Goal: Information Seeking & Learning: Learn about a topic

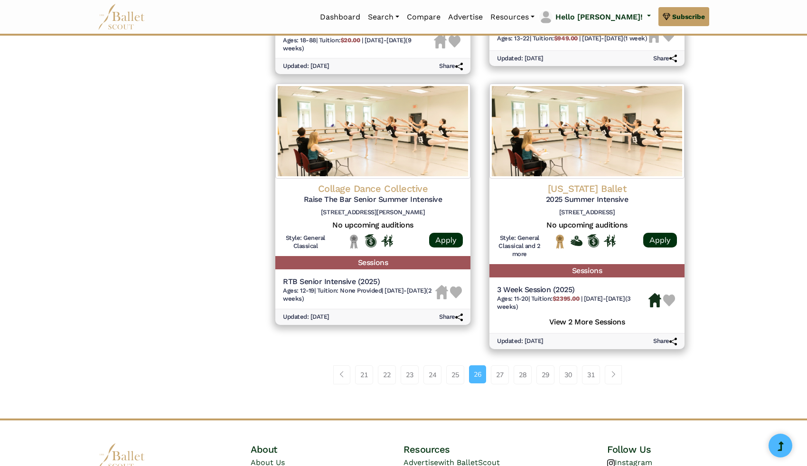
scroll to position [1191, 0]
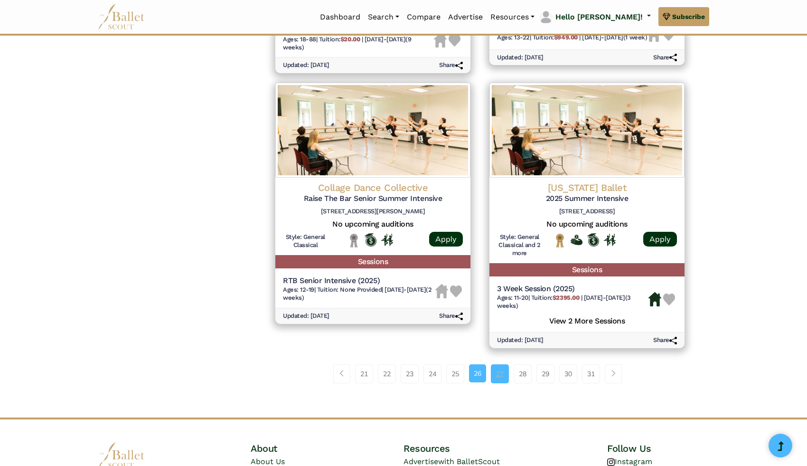
click at [501, 375] on link "27" at bounding box center [500, 373] width 18 height 19
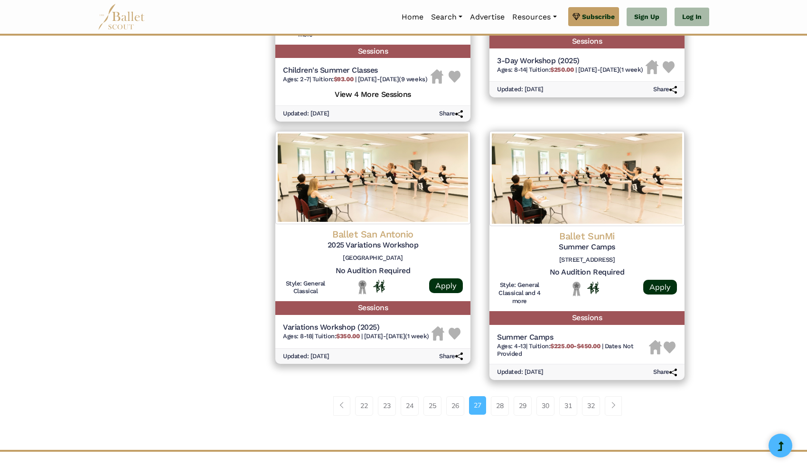
scroll to position [1168, 0]
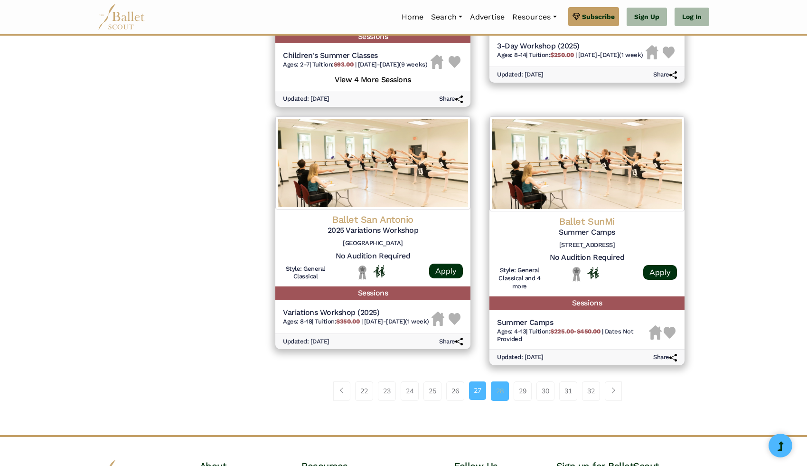
click at [498, 400] on link "28" at bounding box center [500, 390] width 18 height 19
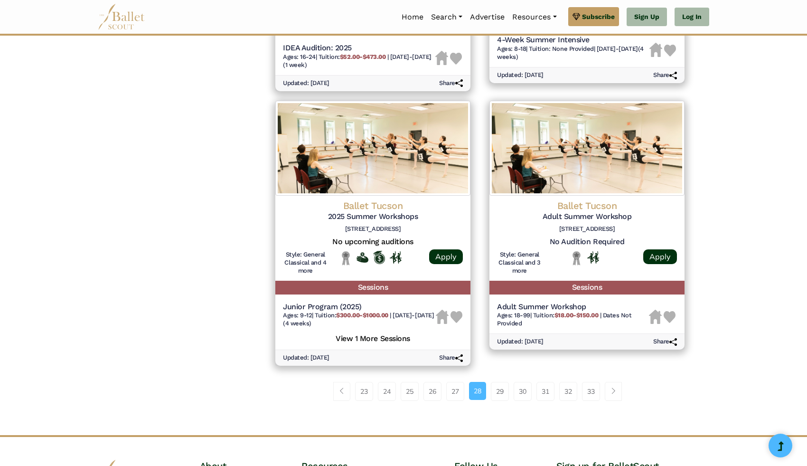
scroll to position [1201, 0]
click at [493, 389] on link "29" at bounding box center [500, 390] width 18 height 19
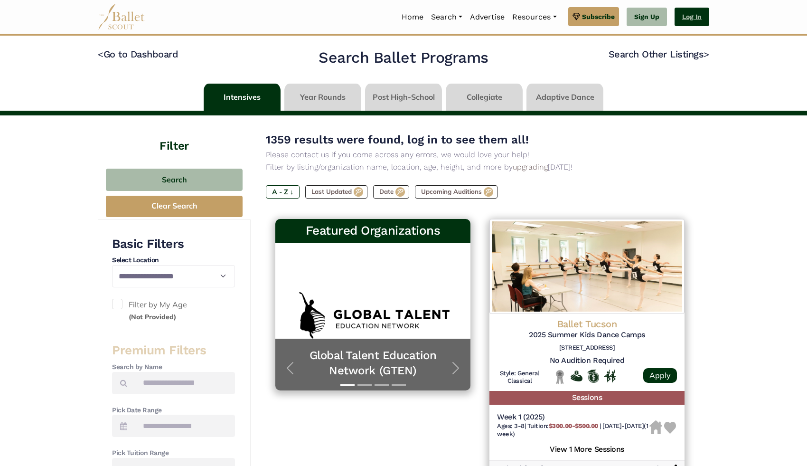
click at [677, 15] on link "Log In" at bounding box center [691, 17] width 35 height 19
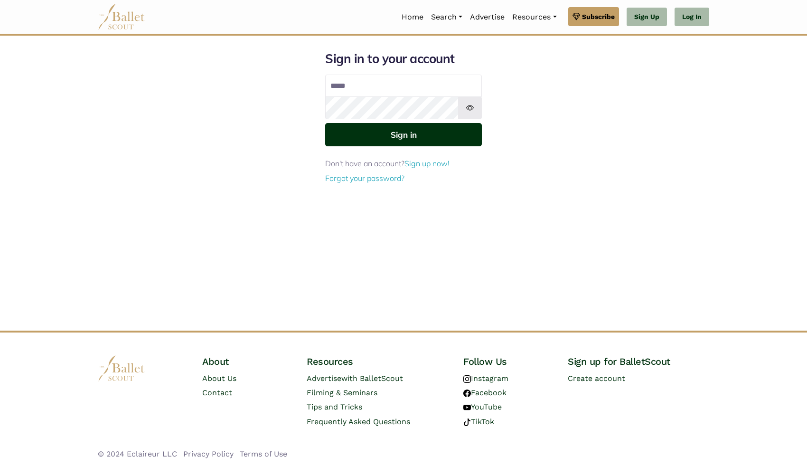
type input "**********"
click at [325, 123] on button "Sign in" at bounding box center [403, 134] width 157 height 23
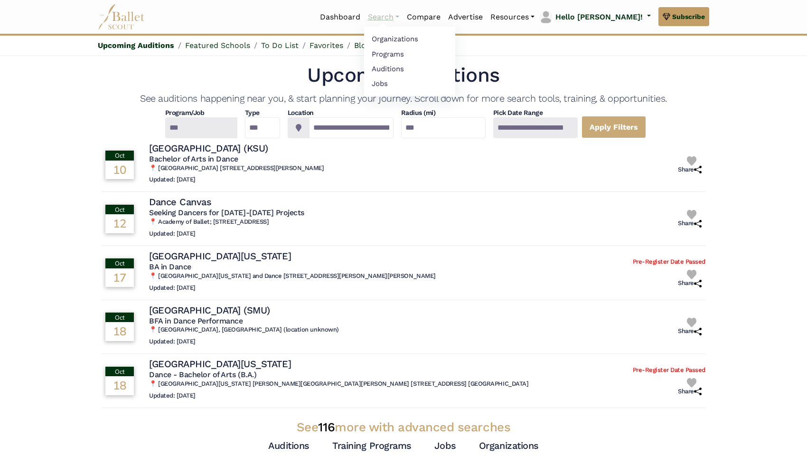
click at [403, 16] on link "Search" at bounding box center [383, 17] width 39 height 20
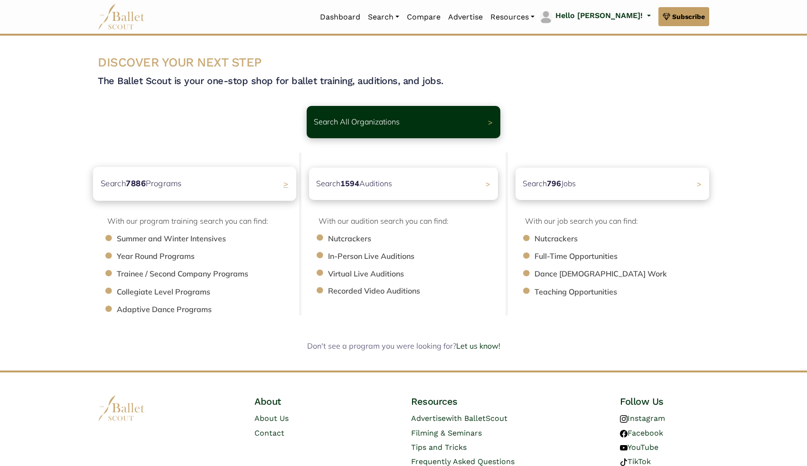
click at [233, 184] on div "Search 7886 Programs >" at bounding box center [194, 184] width 203 height 34
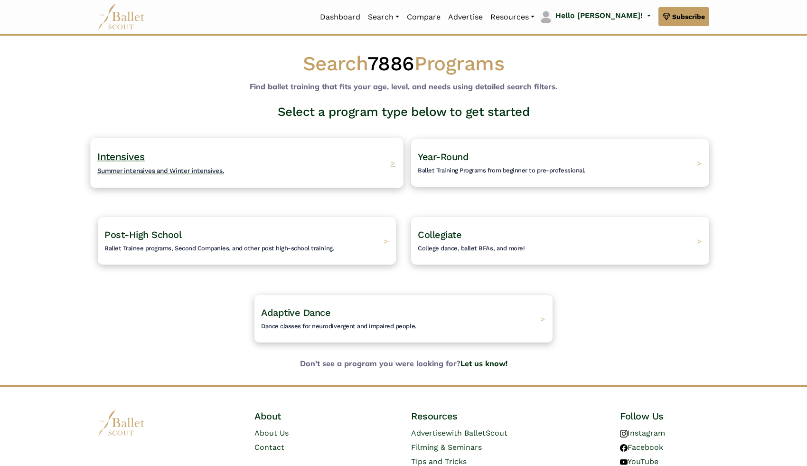
click at [276, 164] on div "Intensives Summer intensives and Winter intensives. >" at bounding box center [246, 163] width 313 height 50
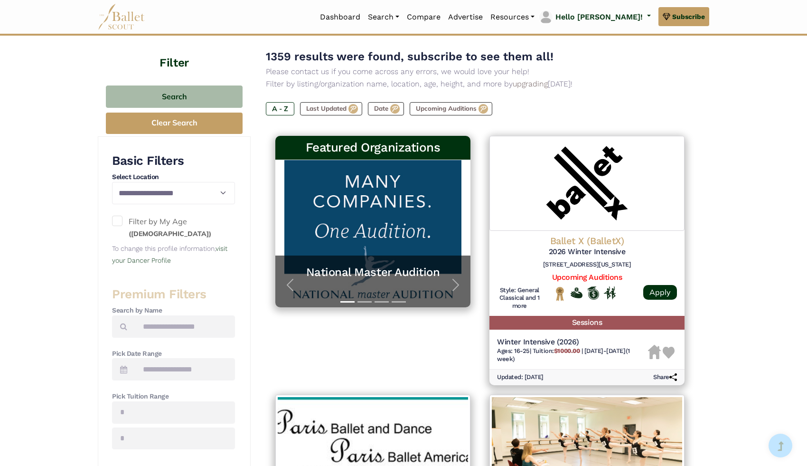
scroll to position [84, 0]
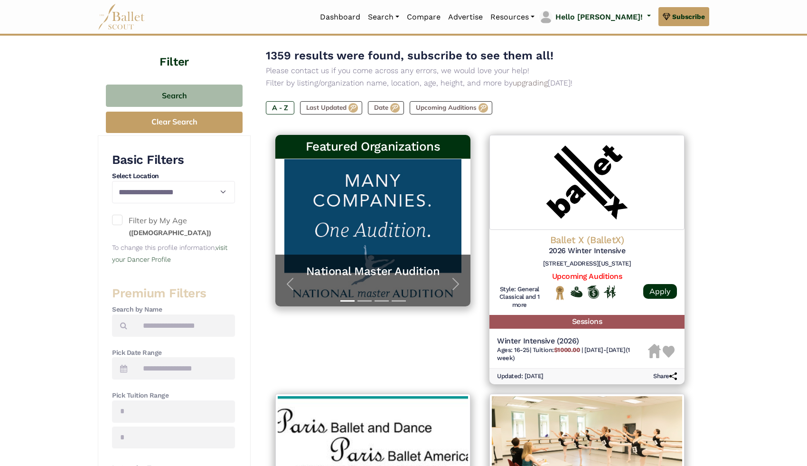
click at [123, 221] on label "Filter by My Age (19 years old)" at bounding box center [173, 226] width 123 height 24
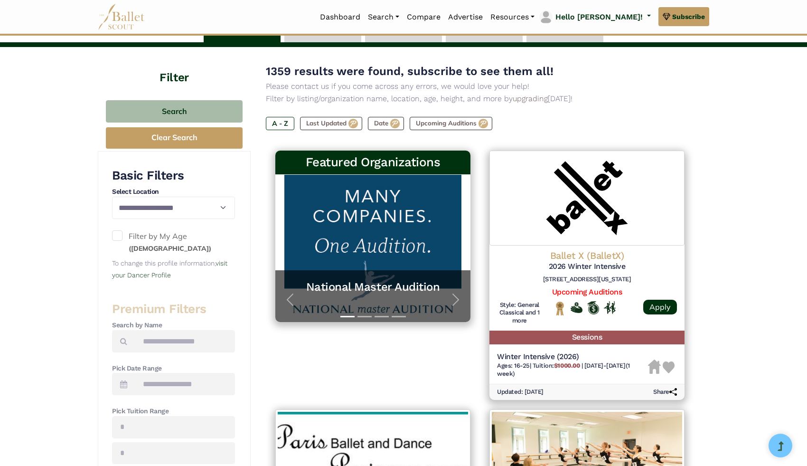
scroll to position [0, 0]
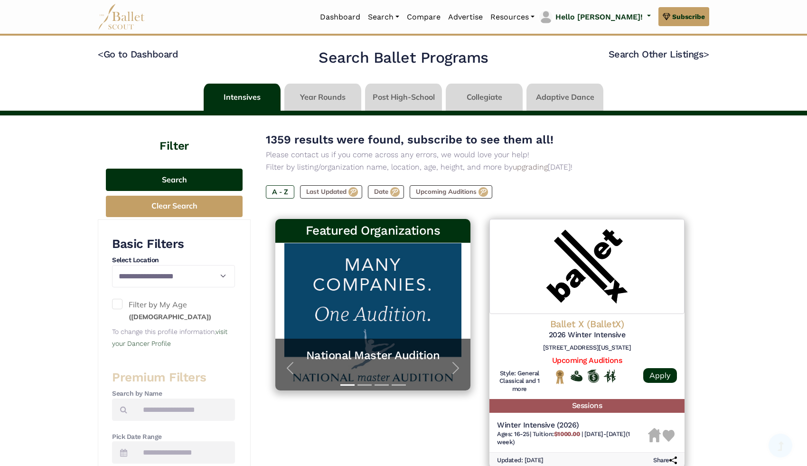
click at [199, 171] on button "Search" at bounding box center [174, 179] width 137 height 22
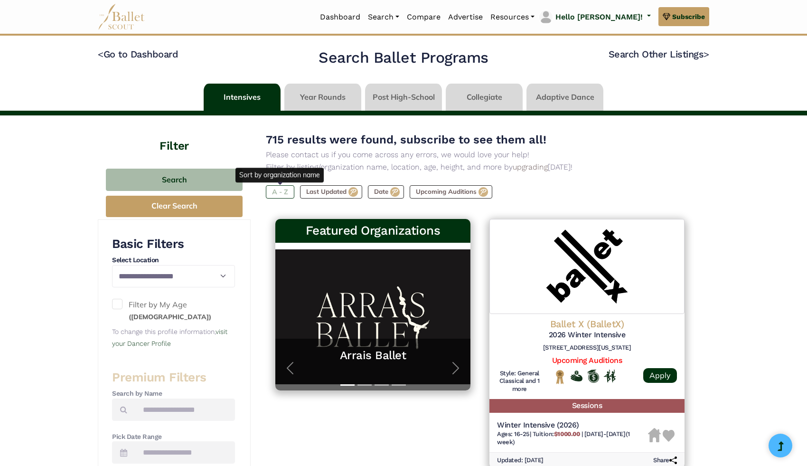
click at [286, 194] on label "A - Z" at bounding box center [280, 191] width 28 height 13
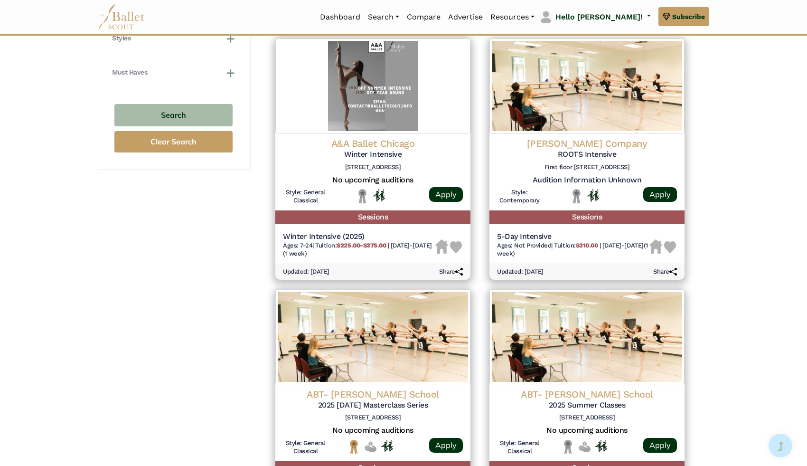
scroll to position [1273, 0]
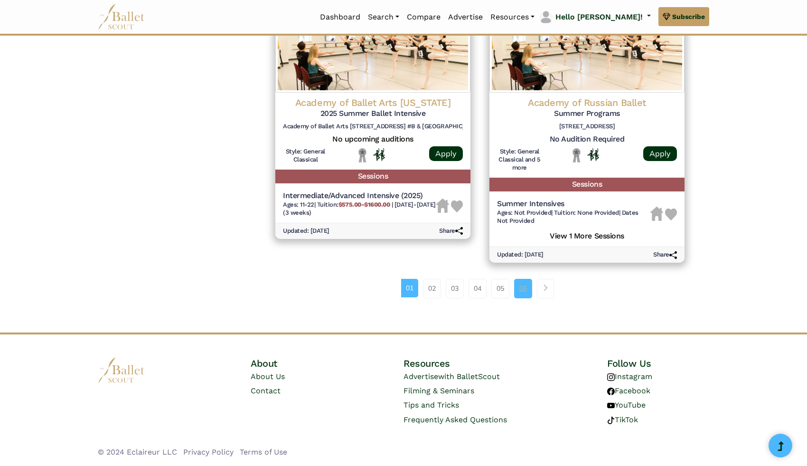
click at [516, 291] on link "06" at bounding box center [523, 288] width 18 height 19
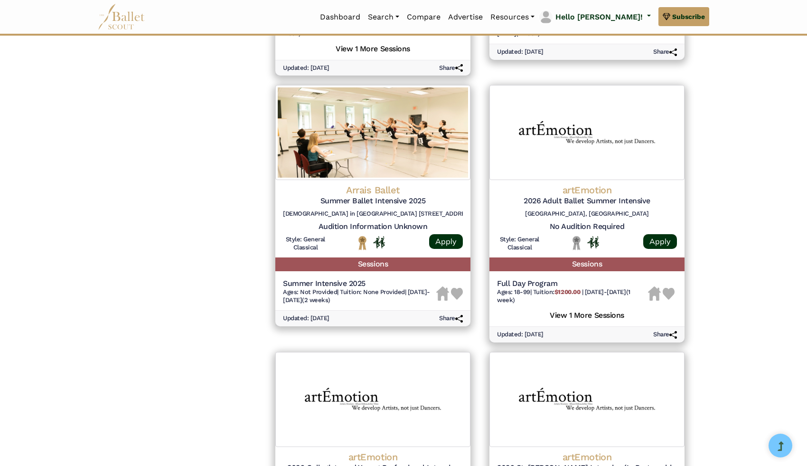
scroll to position [1271, 0]
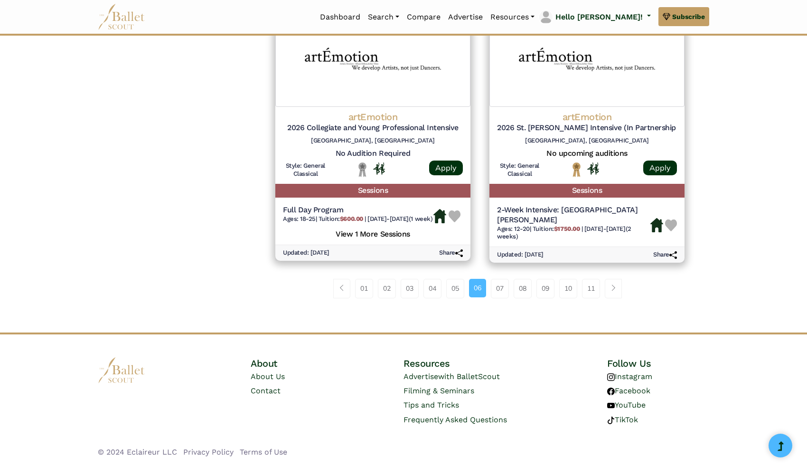
click at [579, 289] on li "10" at bounding box center [570, 288] width 23 height 19
click at [585, 287] on link "11" at bounding box center [591, 288] width 18 height 19
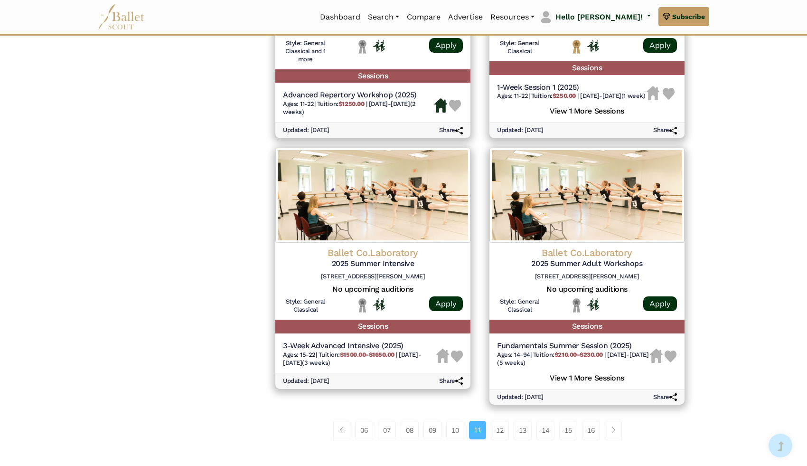
scroll to position [1271, 0]
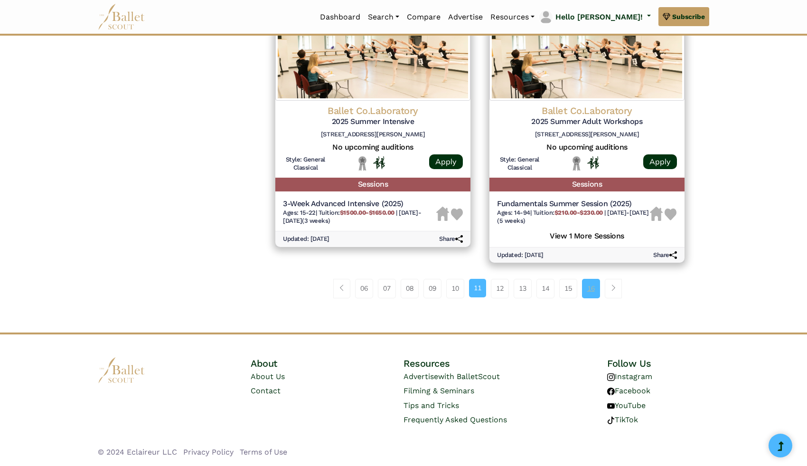
click at [589, 286] on link "16" at bounding box center [591, 288] width 18 height 19
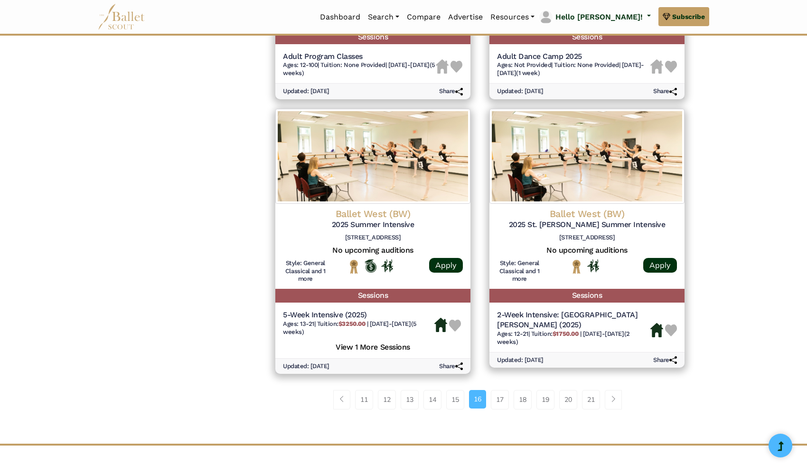
scroll to position [1169, 0]
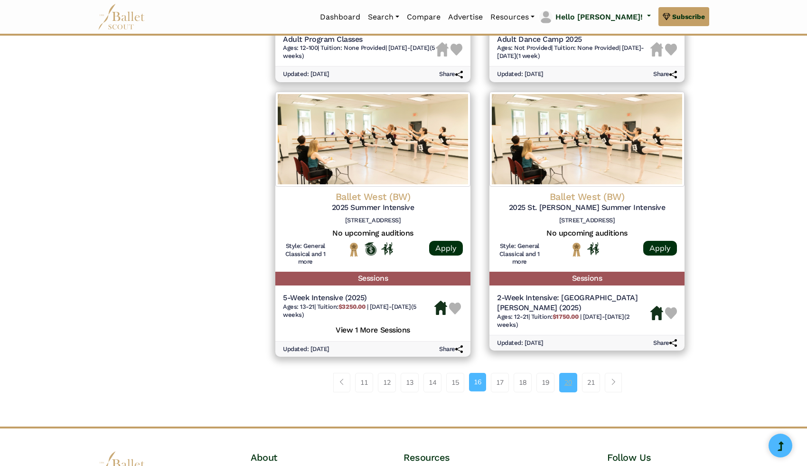
click at [565, 382] on link "20" at bounding box center [568, 382] width 18 height 19
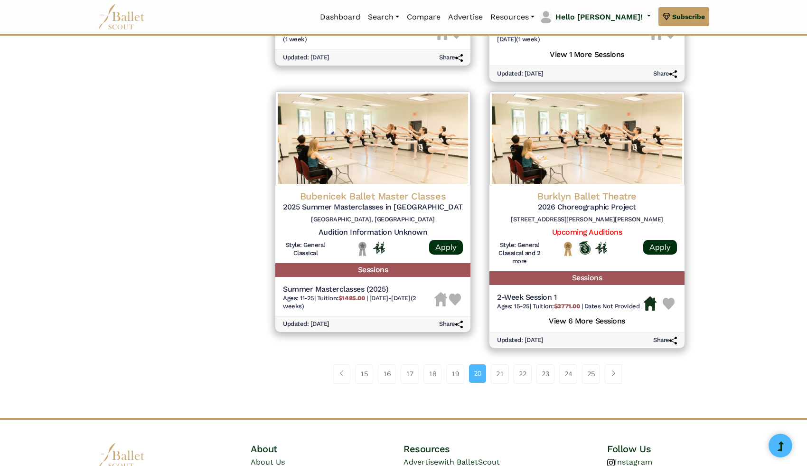
scroll to position [1271, 0]
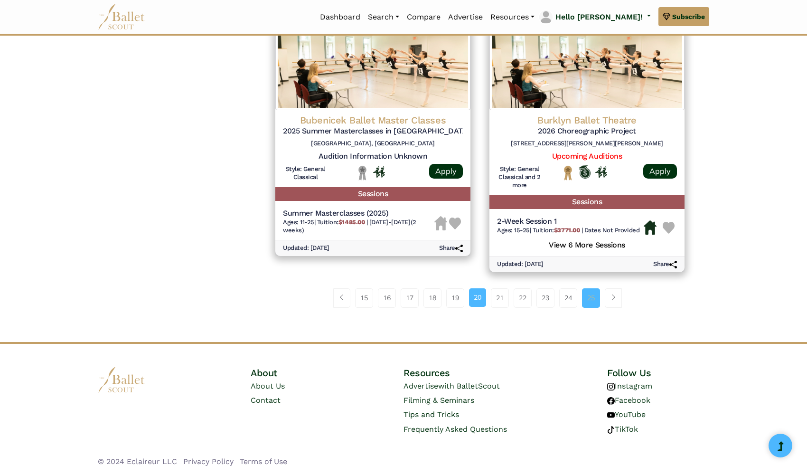
click at [597, 288] on link "25" at bounding box center [591, 297] width 18 height 19
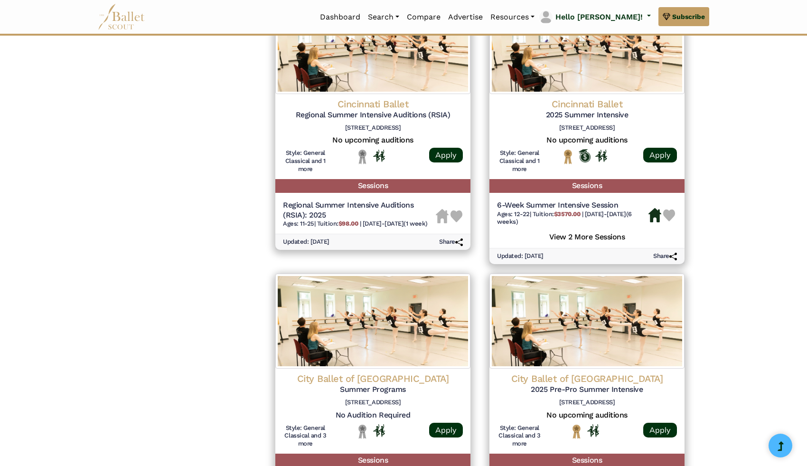
scroll to position [1271, 0]
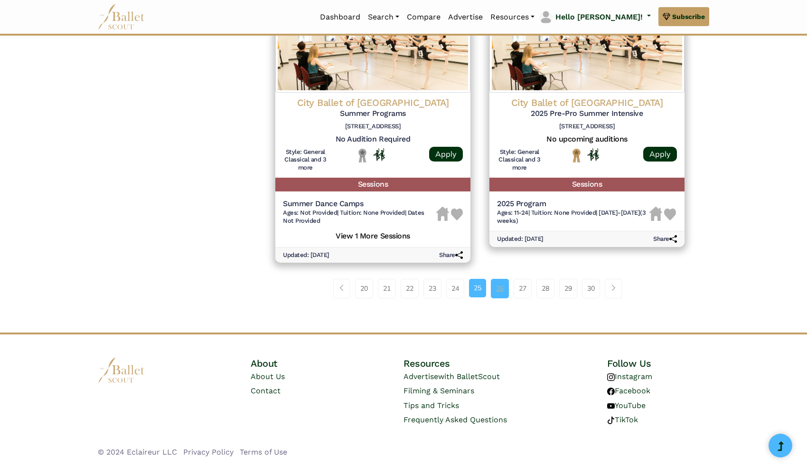
click at [497, 288] on link "26" at bounding box center [500, 288] width 18 height 19
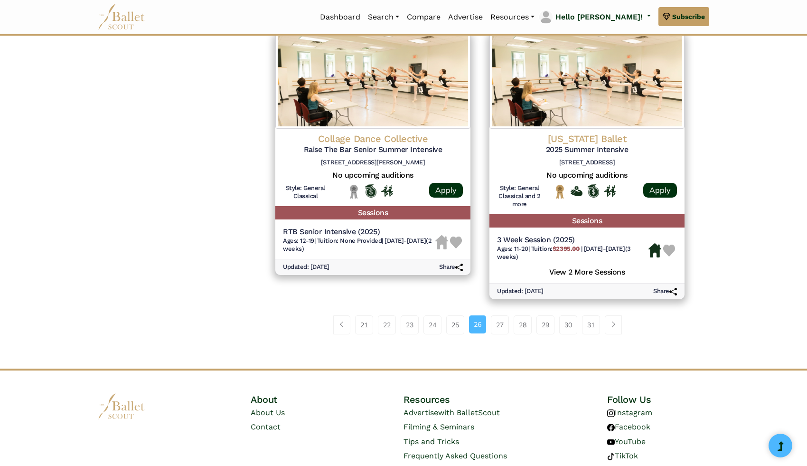
scroll to position [1277, 0]
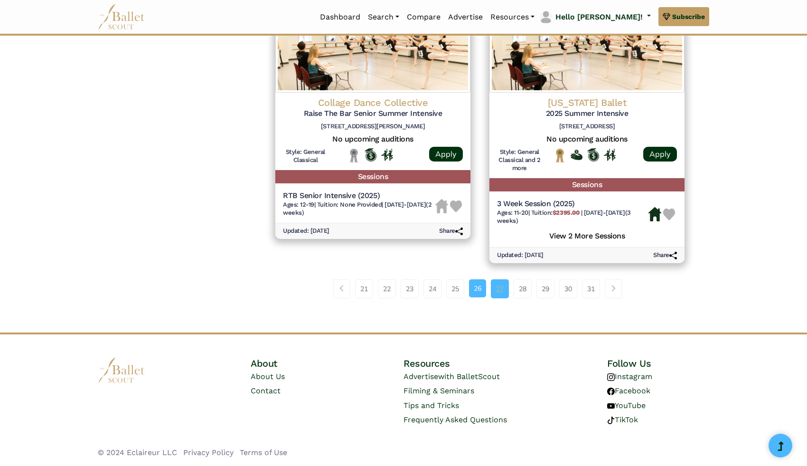
click at [503, 282] on link "27" at bounding box center [500, 288] width 18 height 19
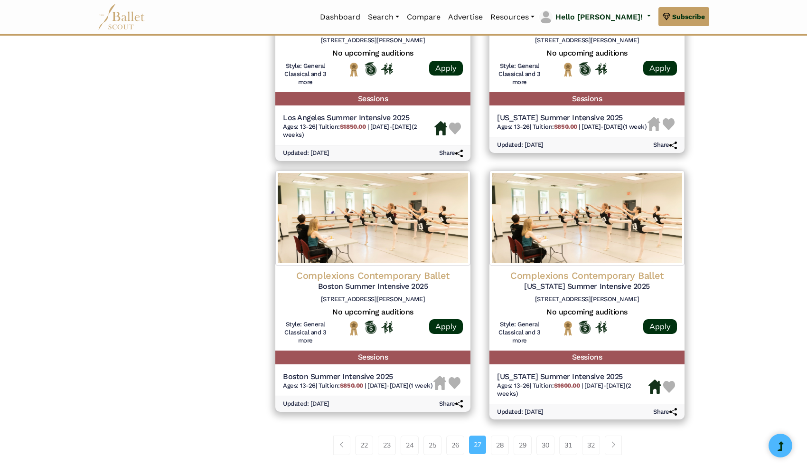
scroll to position [1175, 0]
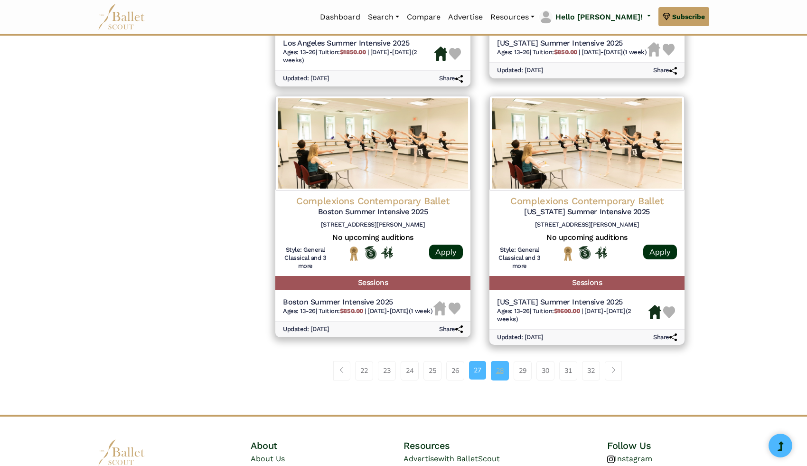
click at [498, 380] on link "28" at bounding box center [500, 370] width 18 height 19
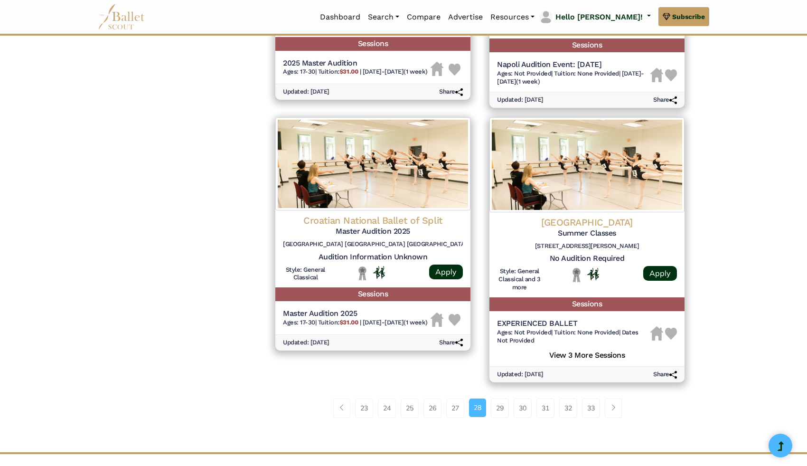
scroll to position [1157, 0]
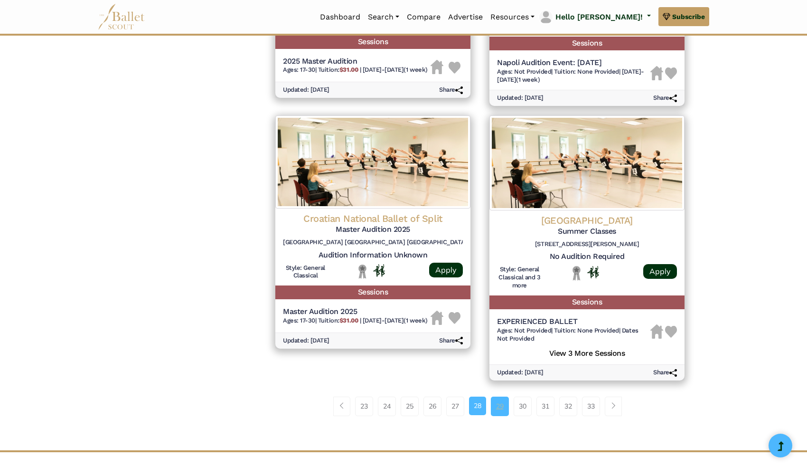
click at [499, 407] on link "29" at bounding box center [500, 405] width 18 height 19
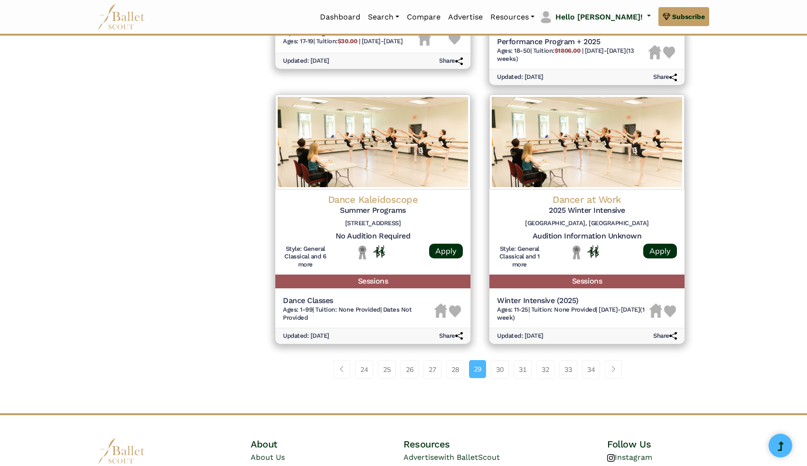
scroll to position [1177, 0]
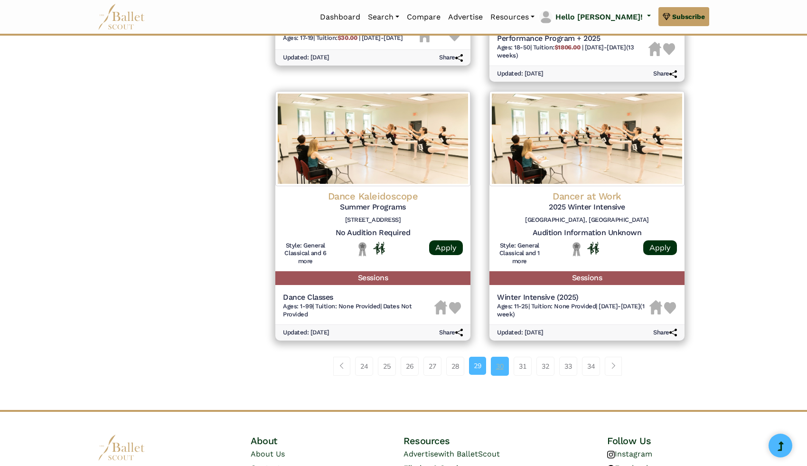
click at [500, 364] on link "30" at bounding box center [500, 365] width 18 height 19
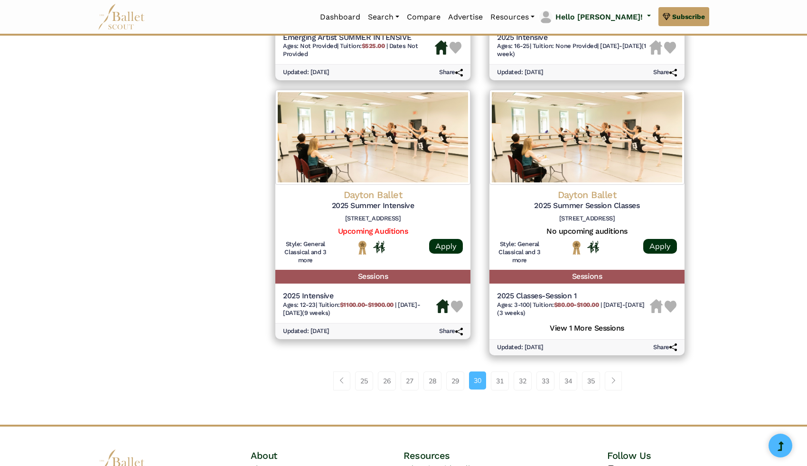
scroll to position [1165, 0]
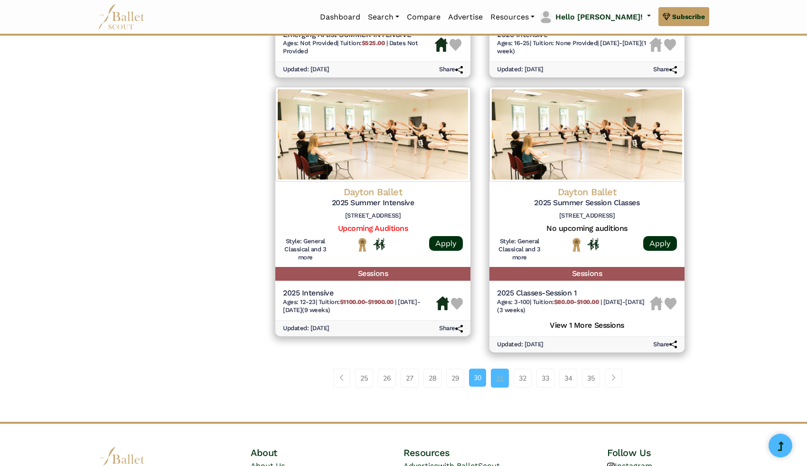
click at [504, 384] on link "31" at bounding box center [500, 377] width 18 height 19
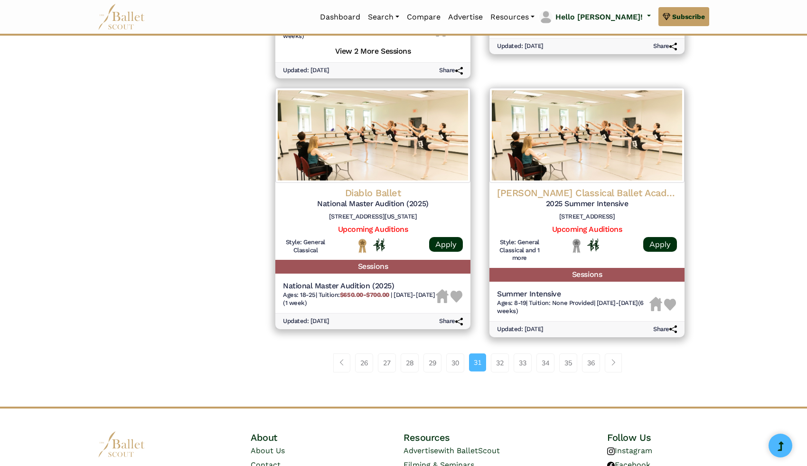
scroll to position [1174, 0]
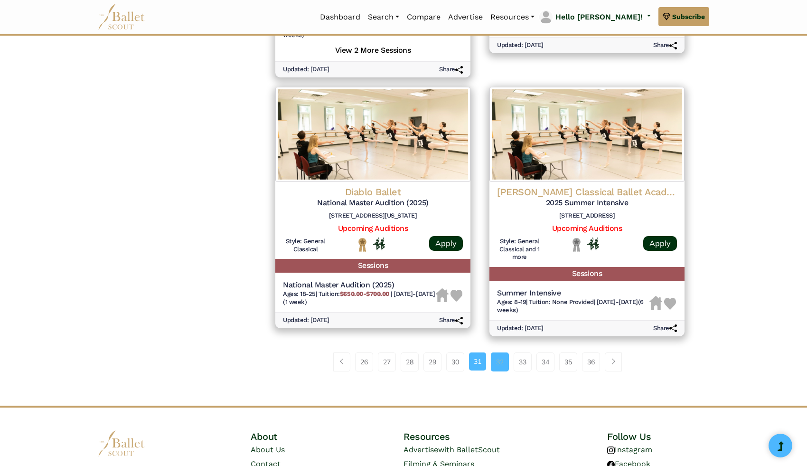
click at [494, 363] on link "32" at bounding box center [500, 361] width 18 height 19
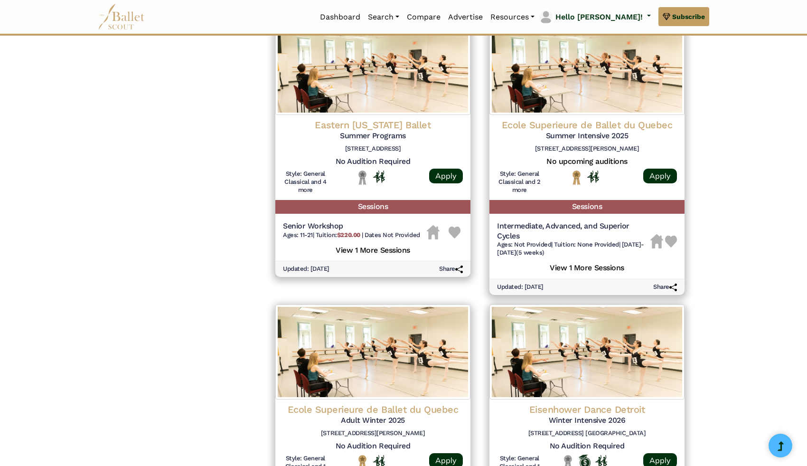
scroll to position [978, 0]
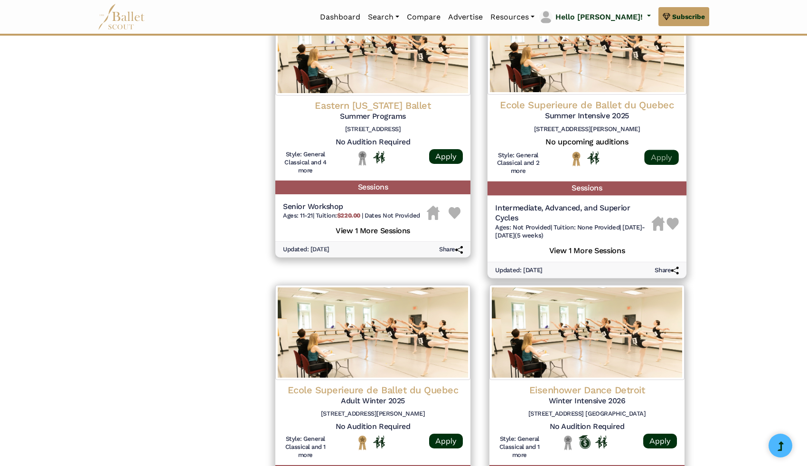
click at [654, 158] on link "Apply" at bounding box center [661, 156] width 34 height 15
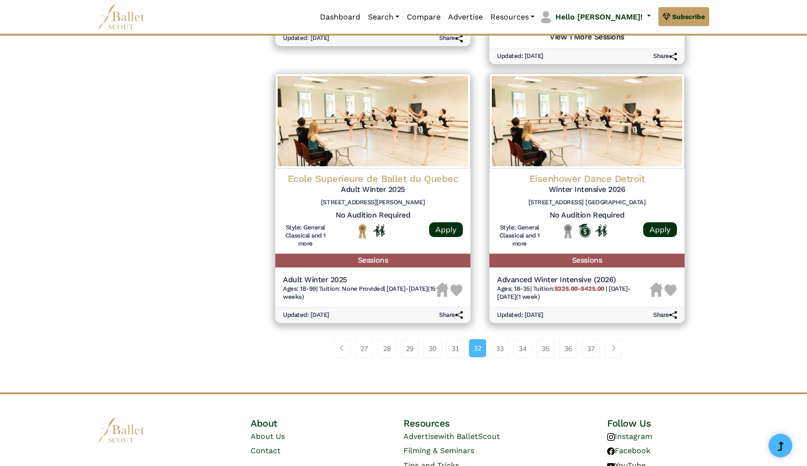
scroll to position [1189, 0]
click at [499, 354] on link "33" at bounding box center [500, 347] width 18 height 19
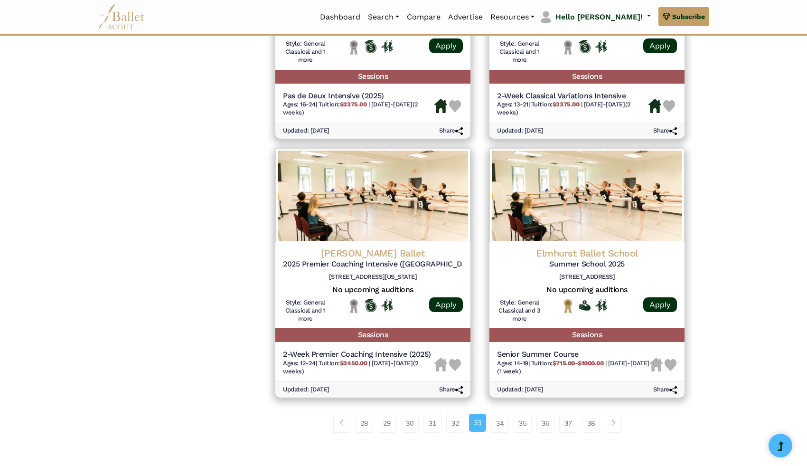
scroll to position [1105, 0]
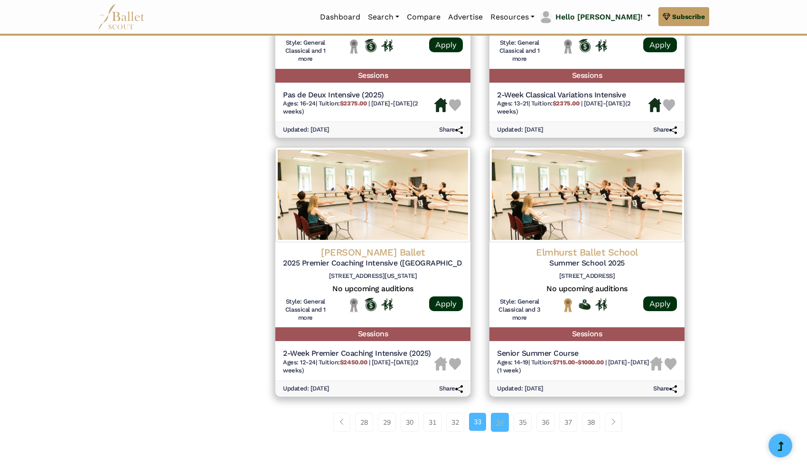
click at [503, 421] on link "34" at bounding box center [500, 421] width 18 height 19
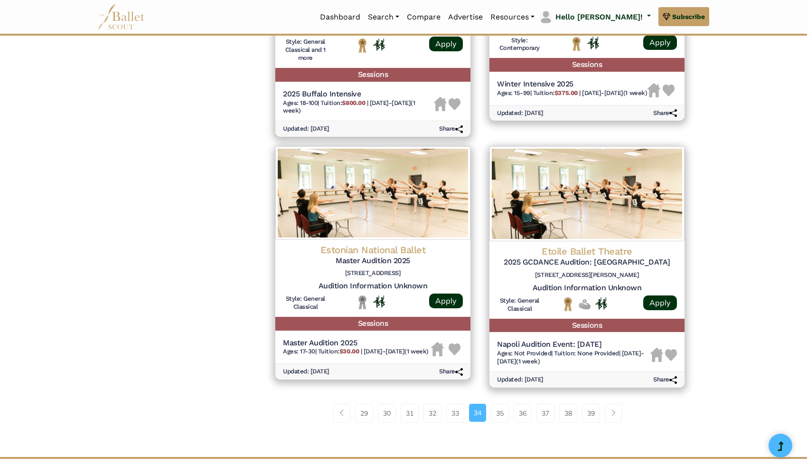
scroll to position [1099, 0]
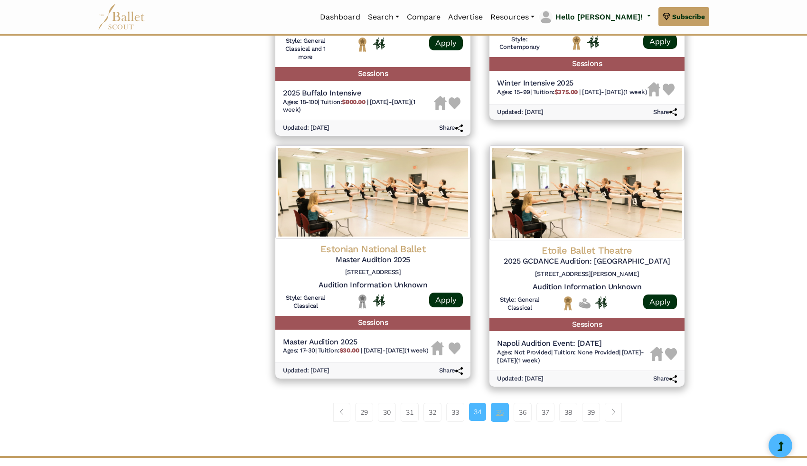
click at [506, 415] on link "35" at bounding box center [500, 411] width 18 height 19
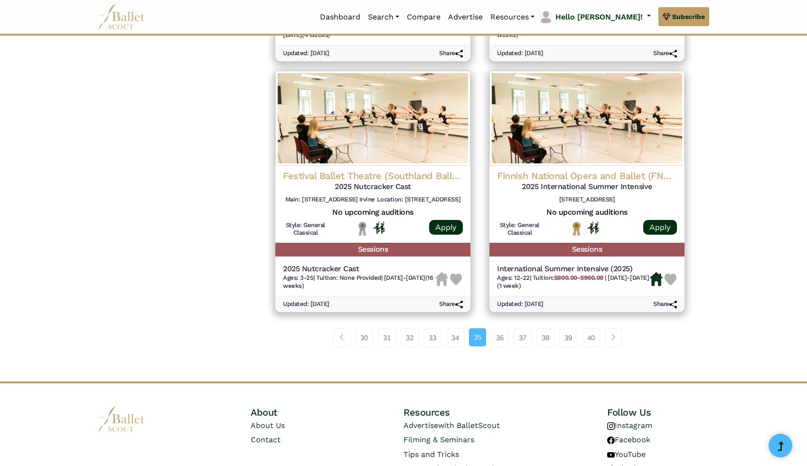
scroll to position [1233, 0]
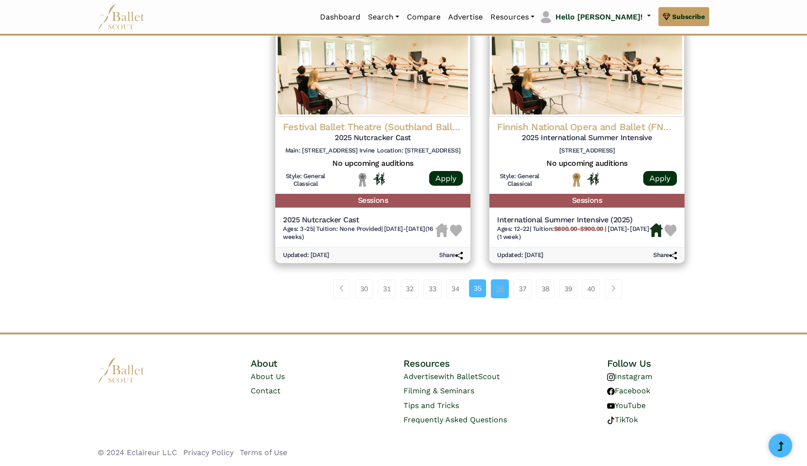
click at [498, 283] on link "36" at bounding box center [500, 288] width 18 height 19
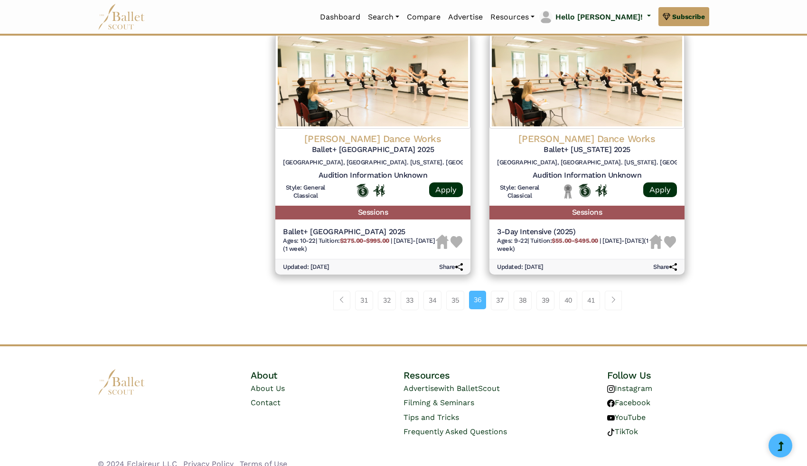
scroll to position [1246, 0]
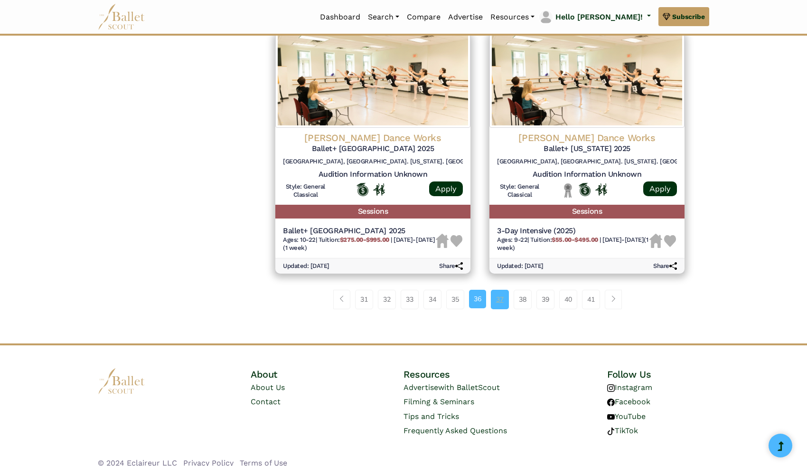
click at [503, 289] on link "37" at bounding box center [500, 298] width 18 height 19
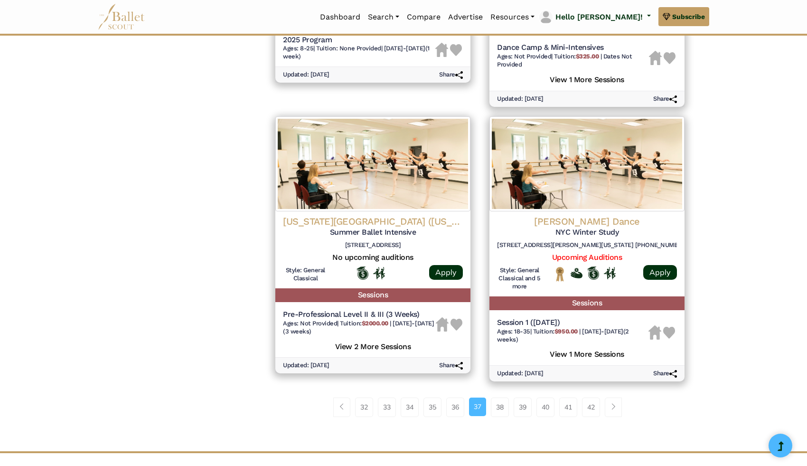
scroll to position [1160, 0]
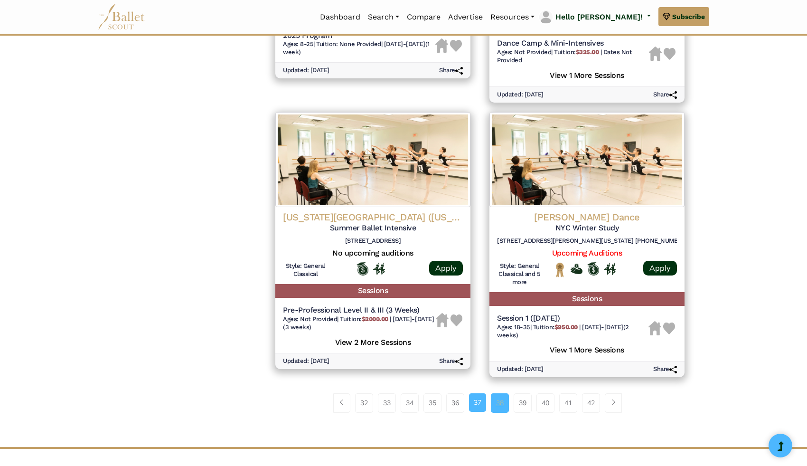
click at [497, 397] on link "38" at bounding box center [500, 402] width 18 height 19
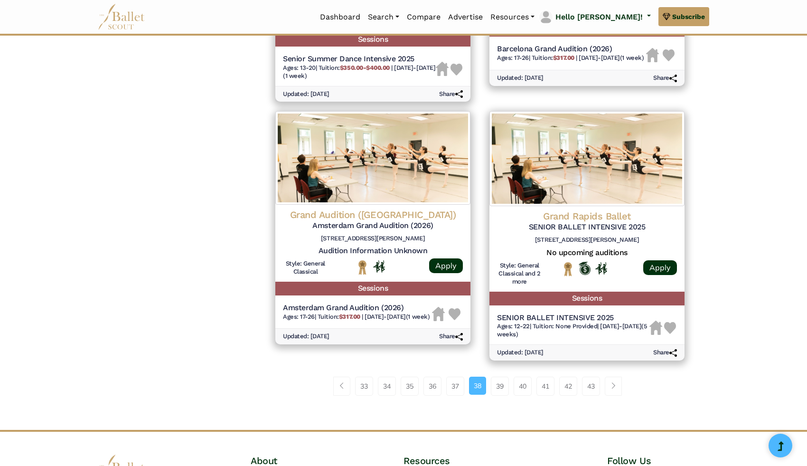
scroll to position [1188, 0]
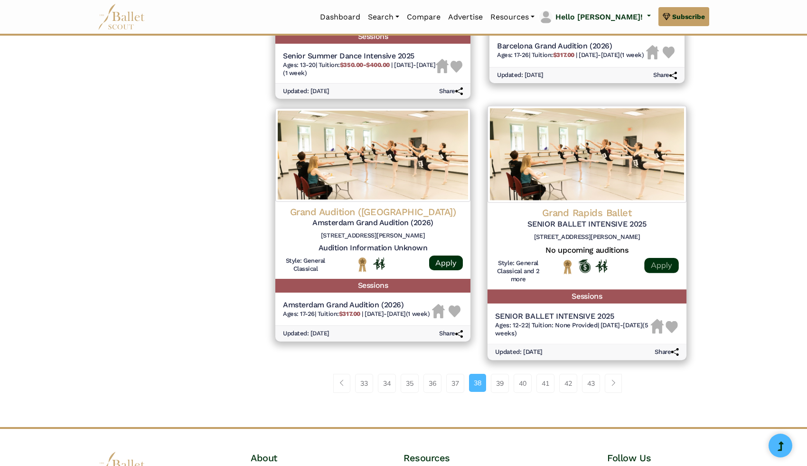
click at [661, 265] on link "Apply" at bounding box center [661, 265] width 34 height 15
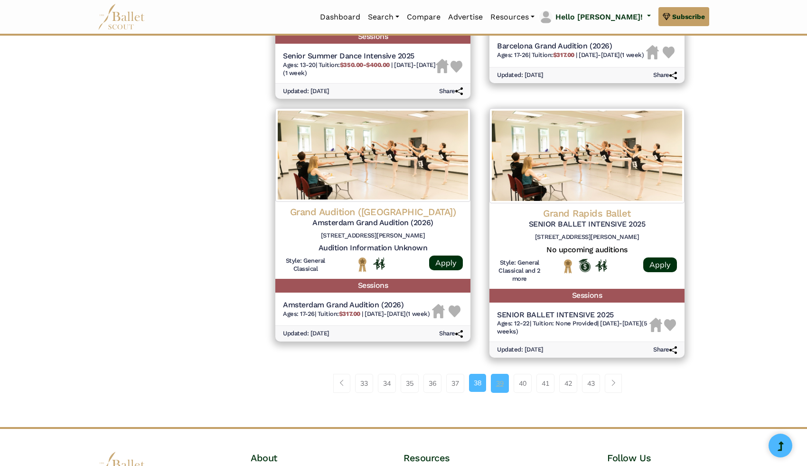
click at [502, 383] on link "39" at bounding box center [500, 382] width 18 height 19
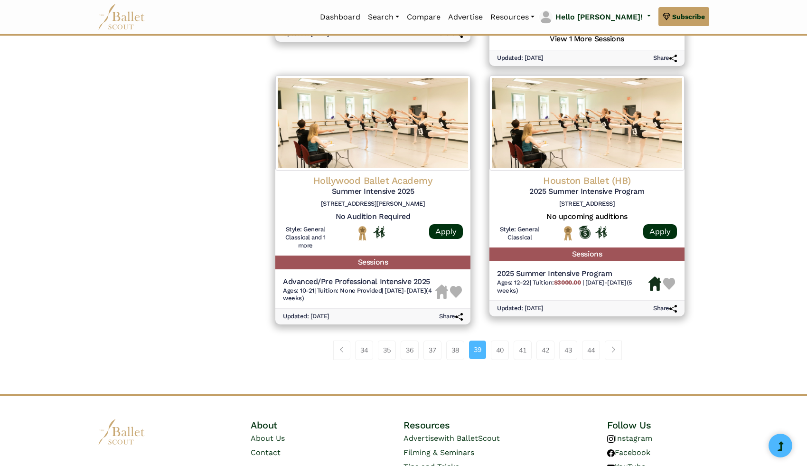
scroll to position [1231, 0]
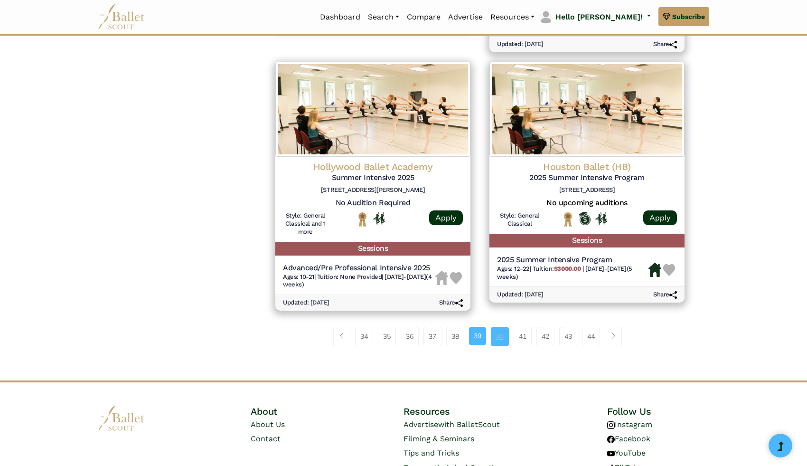
click at [496, 345] on link "40" at bounding box center [500, 335] width 18 height 19
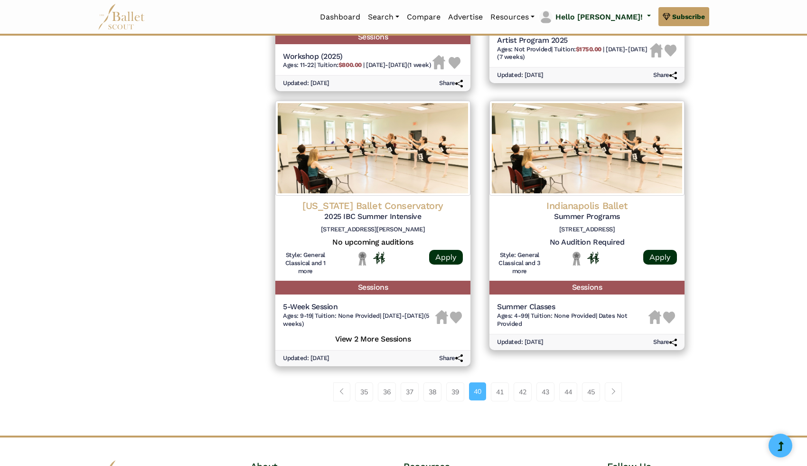
scroll to position [1256, 0]
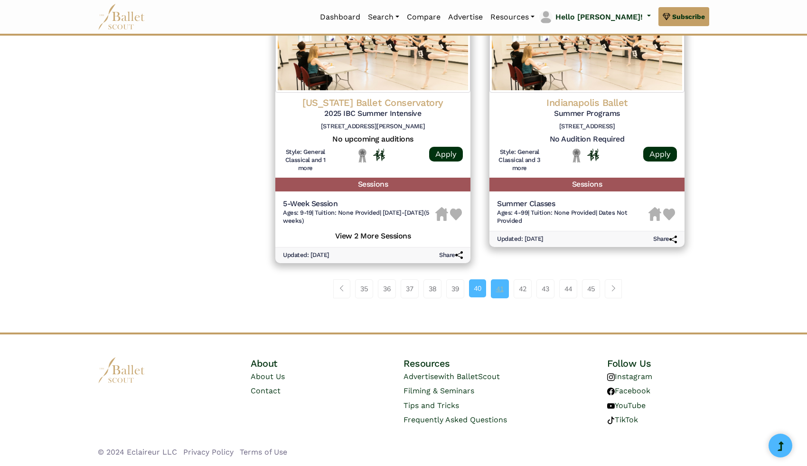
click at [496, 289] on link "41" at bounding box center [500, 288] width 18 height 19
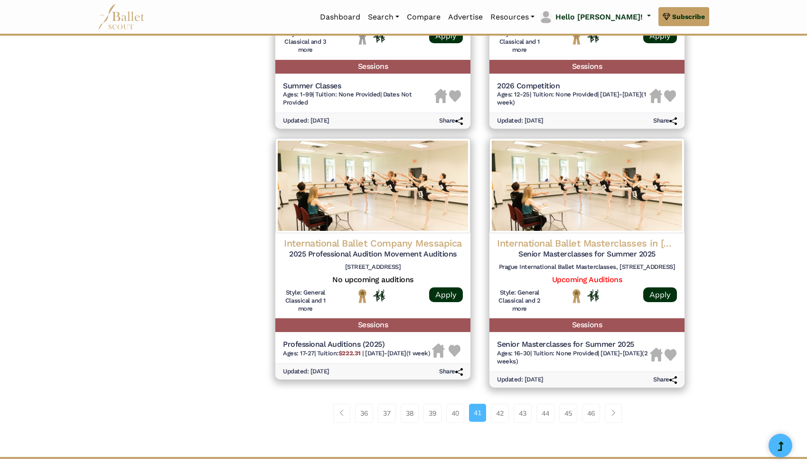
scroll to position [1240, 0]
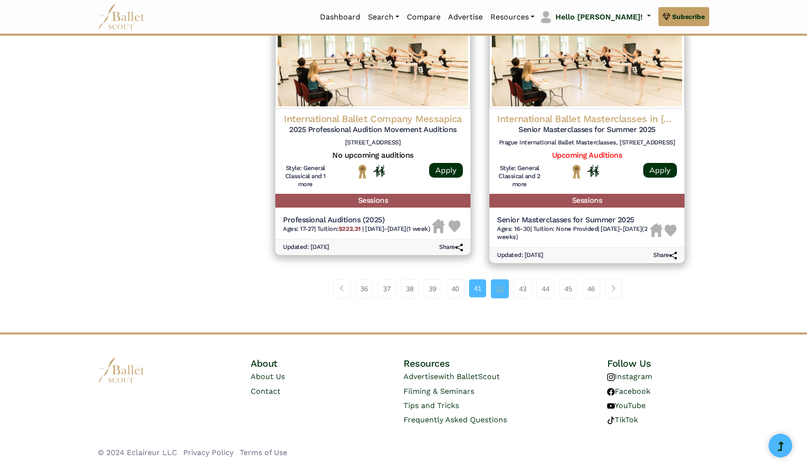
click at [504, 288] on link "42" at bounding box center [500, 288] width 18 height 19
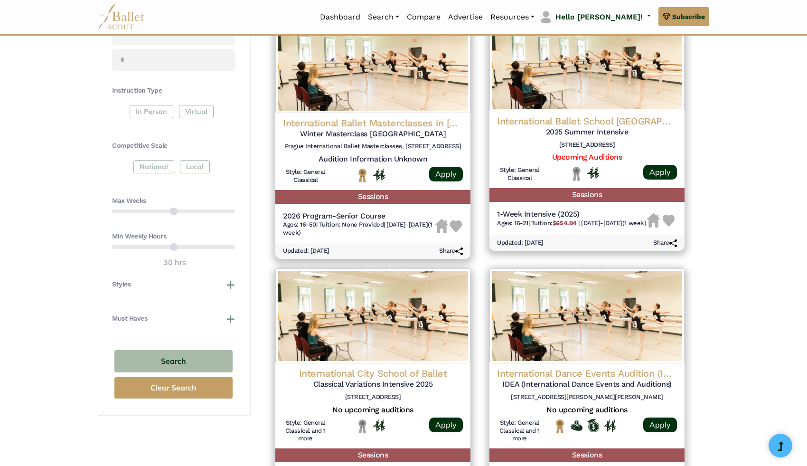
scroll to position [466, 0]
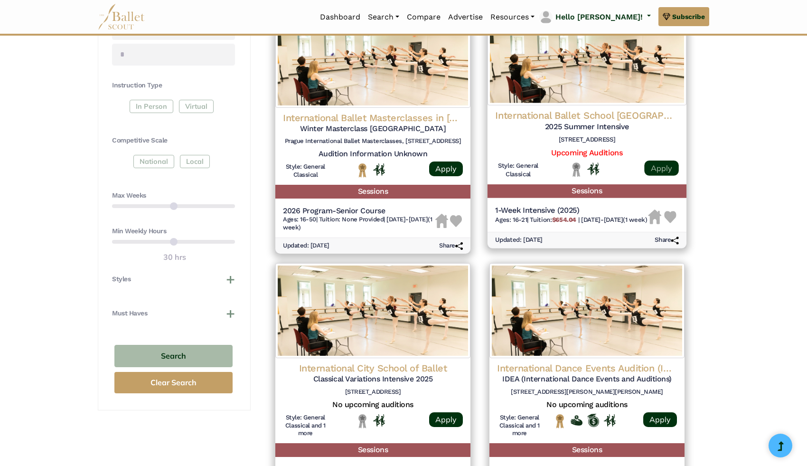
click at [664, 161] on link "Apply" at bounding box center [661, 167] width 34 height 15
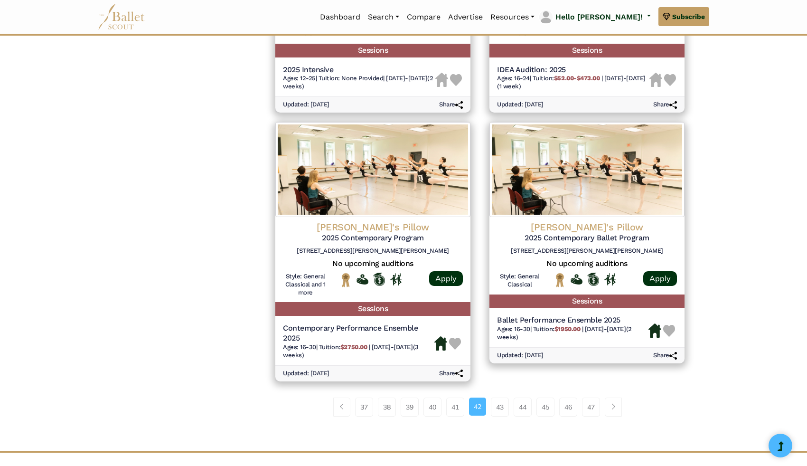
scroll to position [1123, 0]
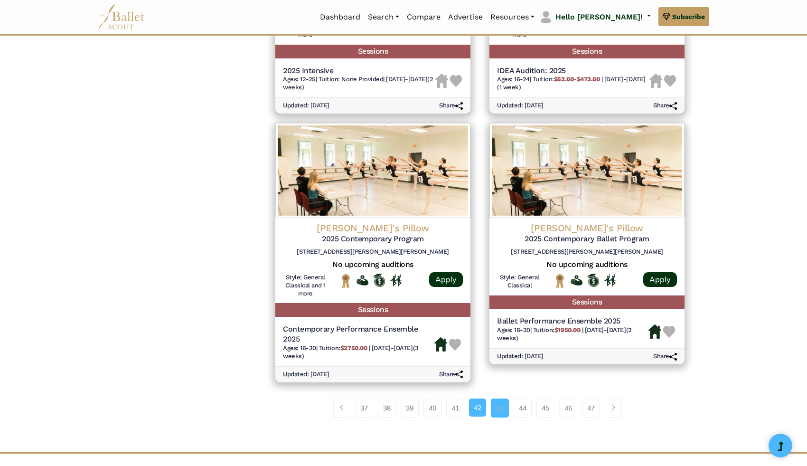
click at [503, 401] on link "43" at bounding box center [500, 407] width 18 height 19
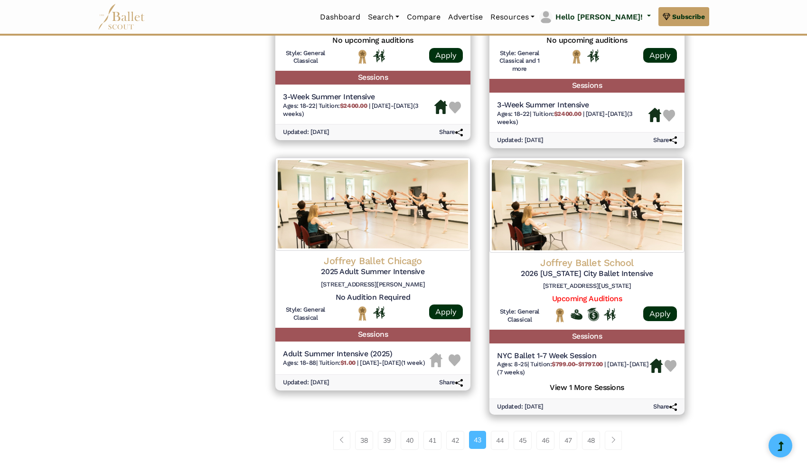
scroll to position [1144, 0]
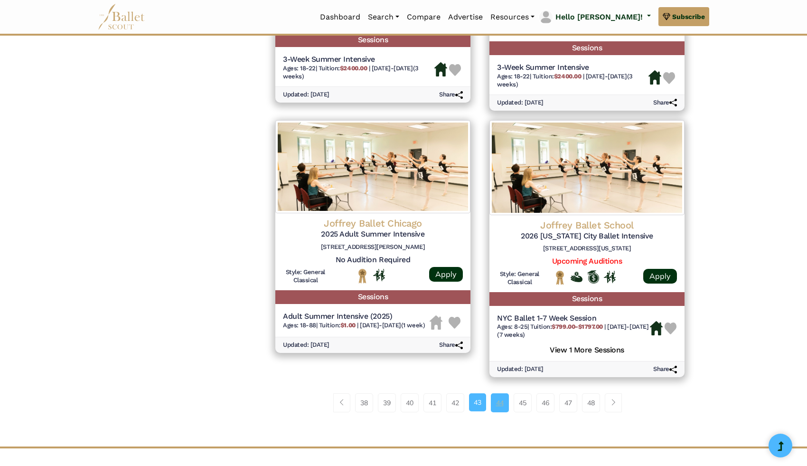
click at [496, 409] on link "44" at bounding box center [500, 402] width 18 height 19
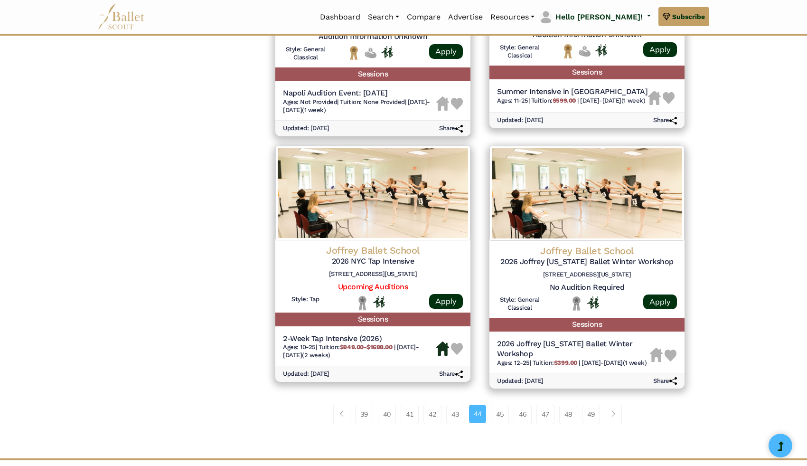
scroll to position [1200, 0]
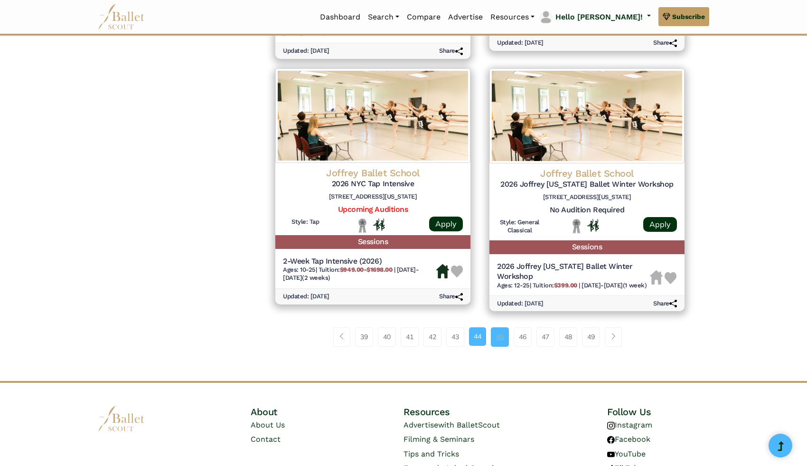
click at [502, 346] on link "45" at bounding box center [500, 336] width 18 height 19
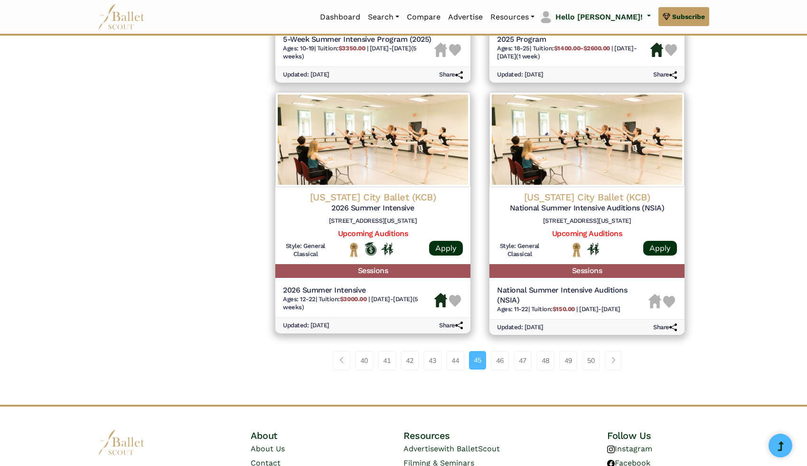
scroll to position [1180, 0]
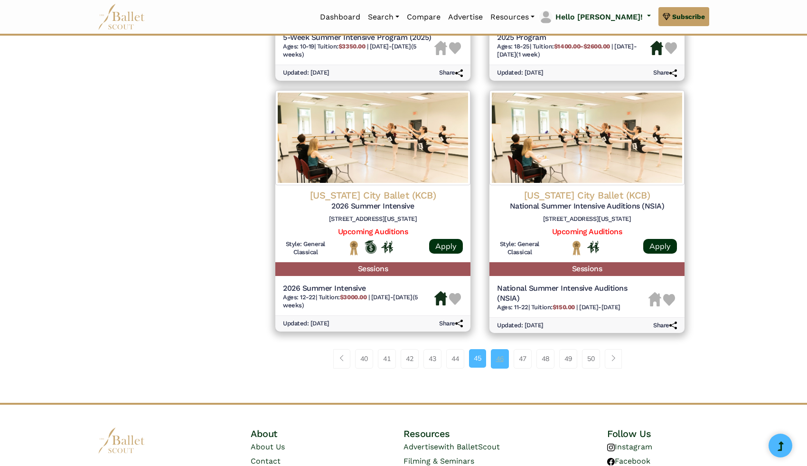
click at [498, 360] on link "46" at bounding box center [500, 358] width 18 height 19
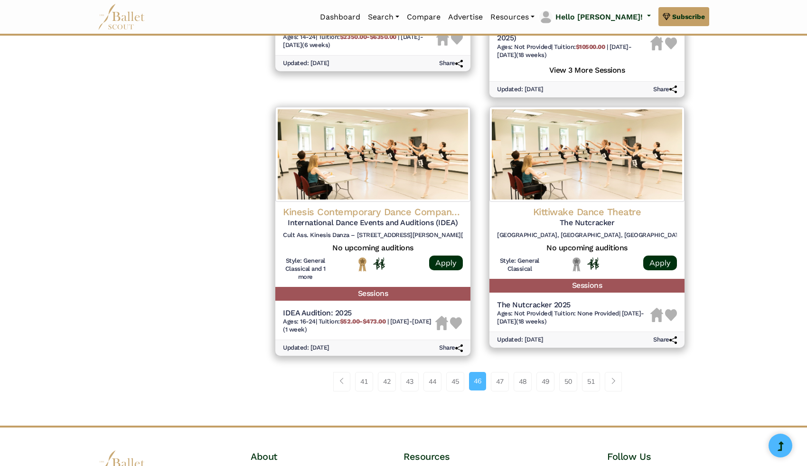
scroll to position [1183, 0]
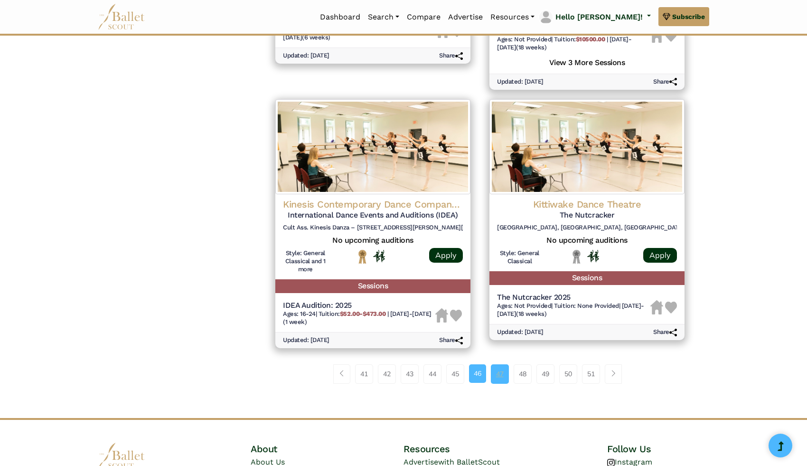
click at [500, 381] on link "47" at bounding box center [500, 373] width 18 height 19
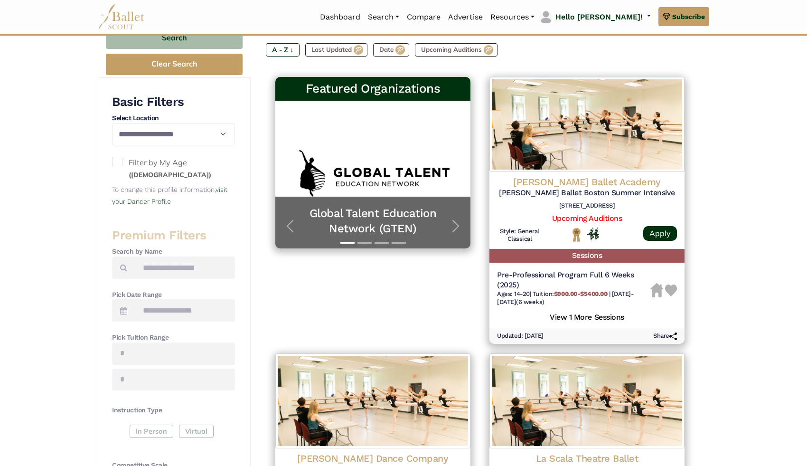
scroll to position [141, 0]
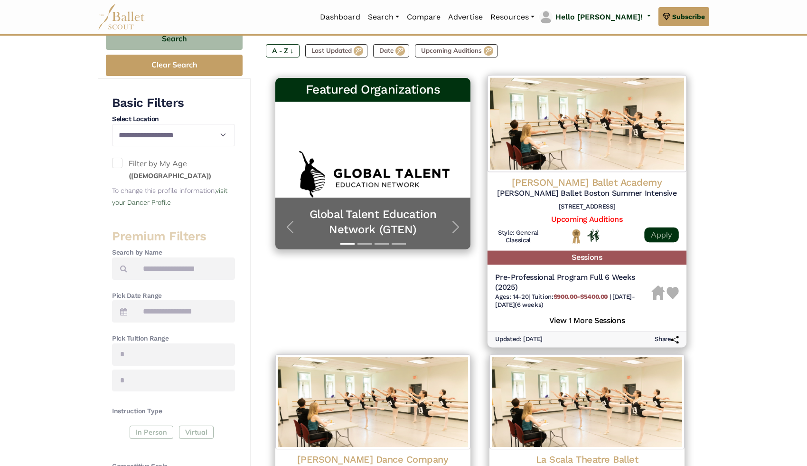
click at [671, 235] on link "Apply" at bounding box center [661, 234] width 34 height 15
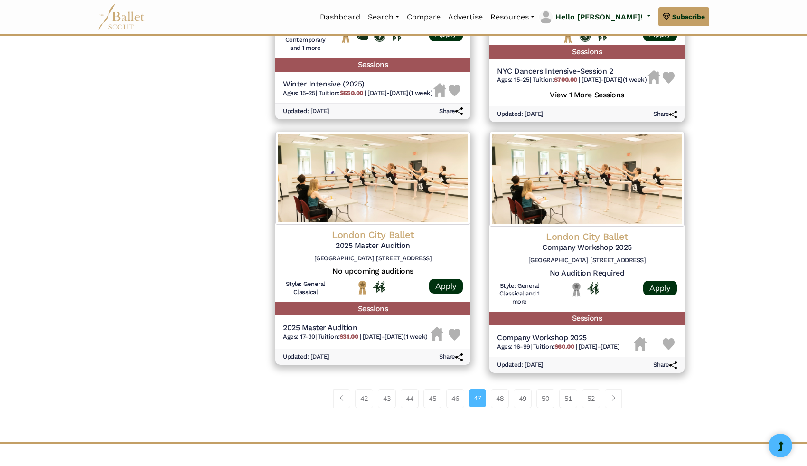
scroll to position [1165, 0]
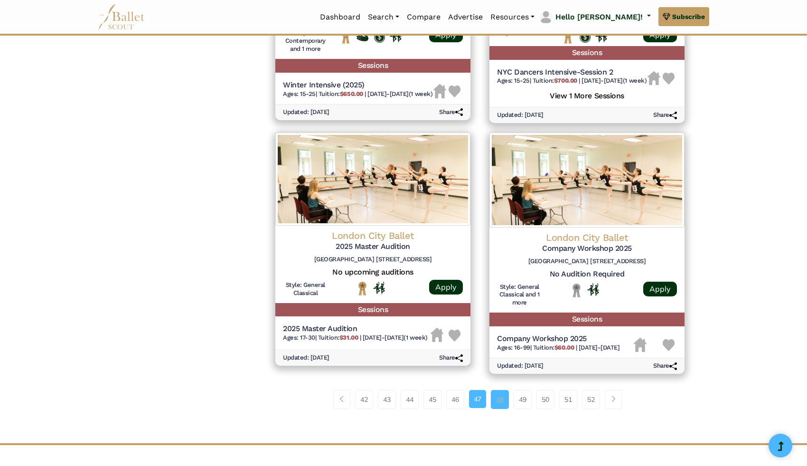
click at [494, 405] on link "48" at bounding box center [500, 399] width 18 height 19
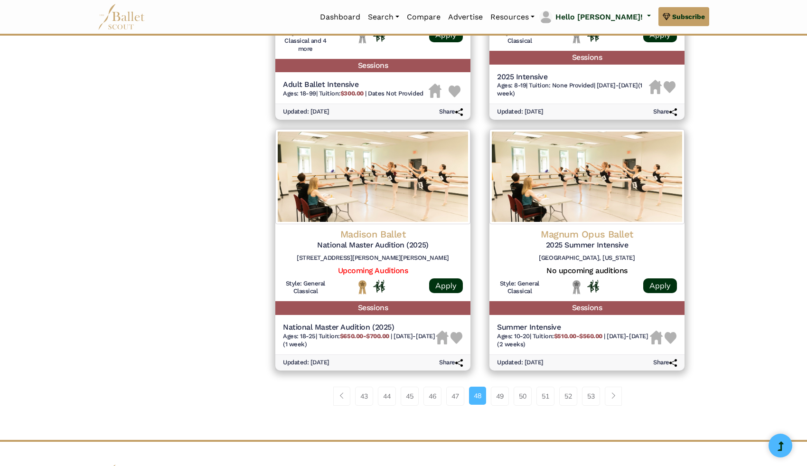
scroll to position [1119, 0]
click at [501, 389] on link "49" at bounding box center [500, 396] width 18 height 19
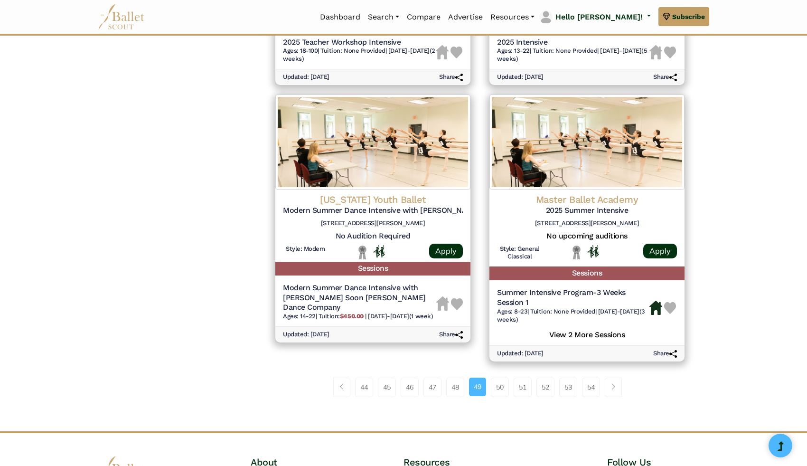
scroll to position [1165, 0]
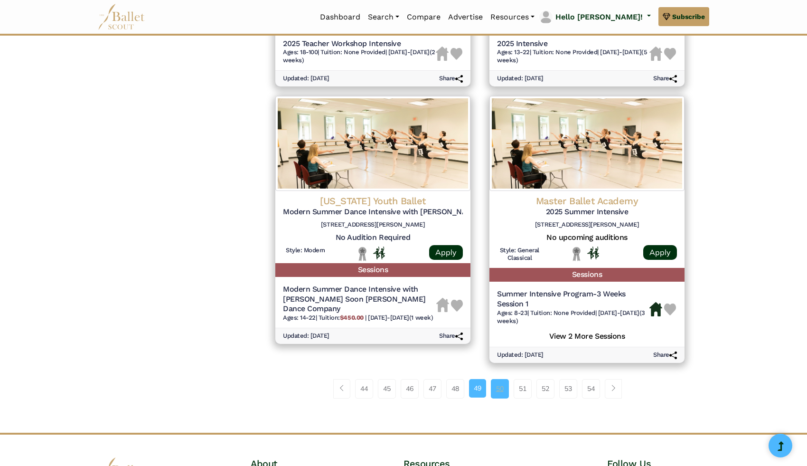
click at [500, 398] on link "50" at bounding box center [500, 388] width 18 height 19
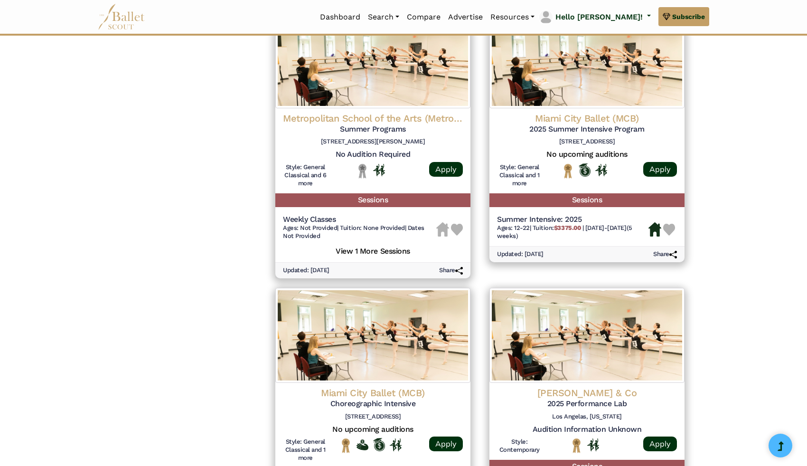
scroll to position [981, 0]
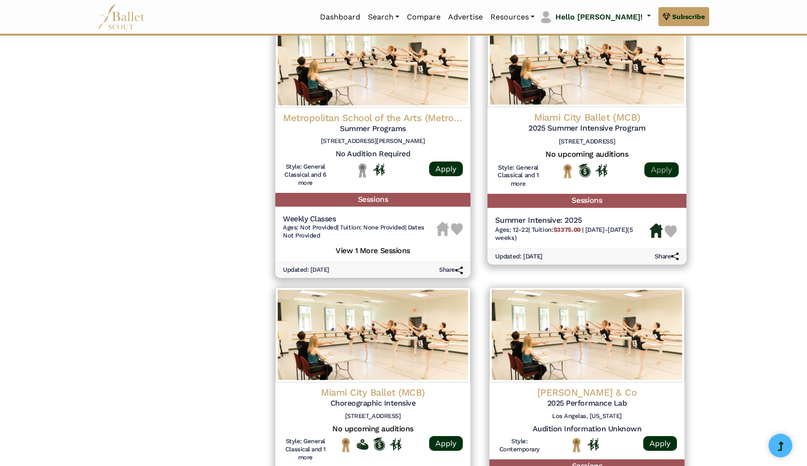
click at [662, 169] on link "Apply" at bounding box center [661, 169] width 34 height 15
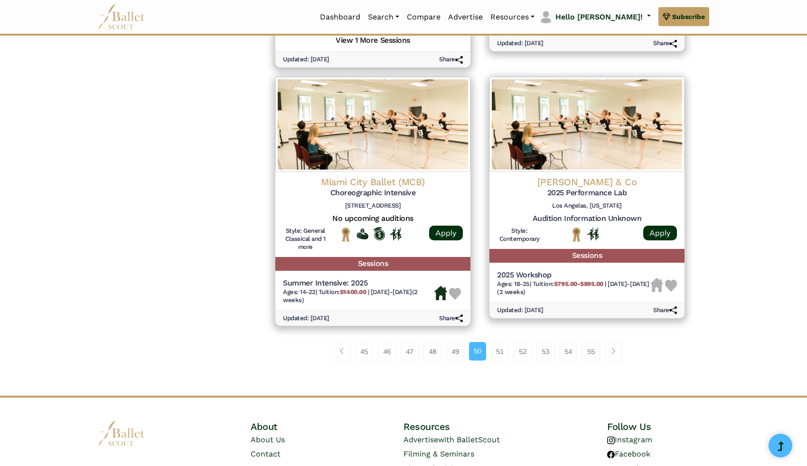
scroll to position [1192, 0]
click at [501, 358] on link "51" at bounding box center [500, 350] width 18 height 19
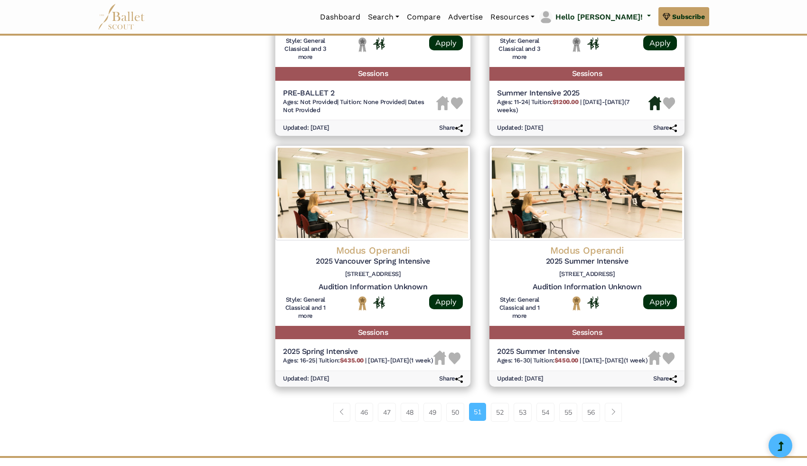
scroll to position [1142, 0]
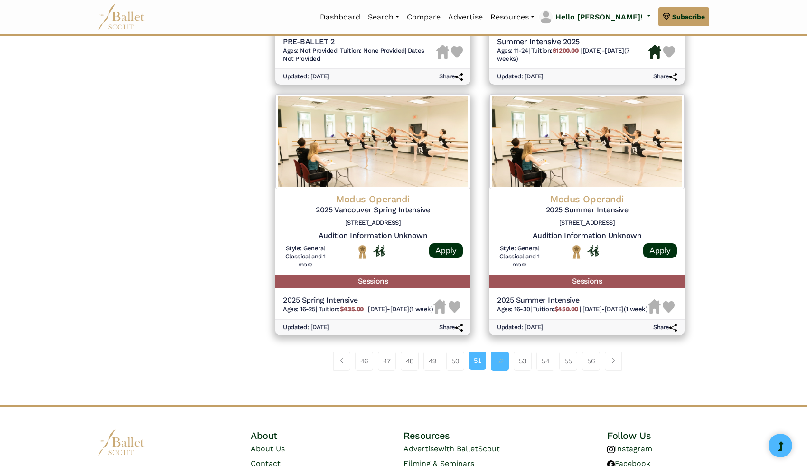
click at [503, 370] on link "52" at bounding box center [500, 360] width 18 height 19
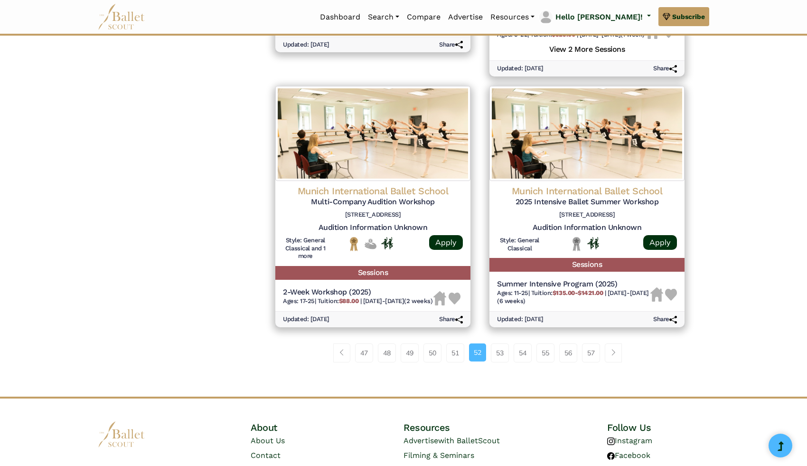
scroll to position [1167, 0]
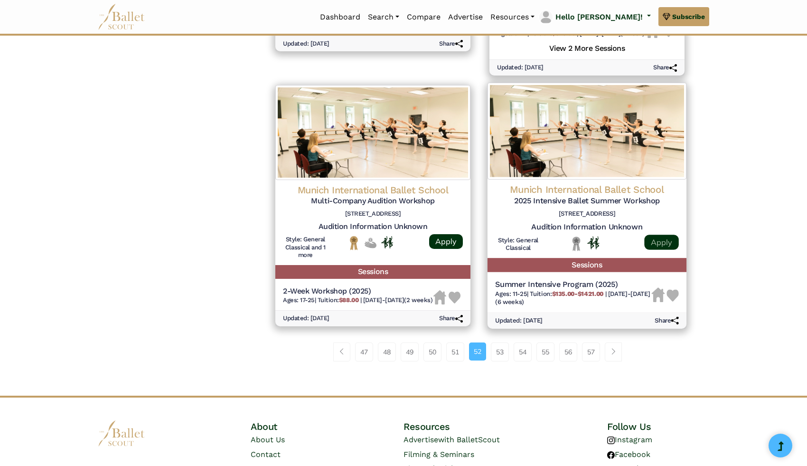
click at [654, 250] on link "Apply" at bounding box center [661, 241] width 34 height 15
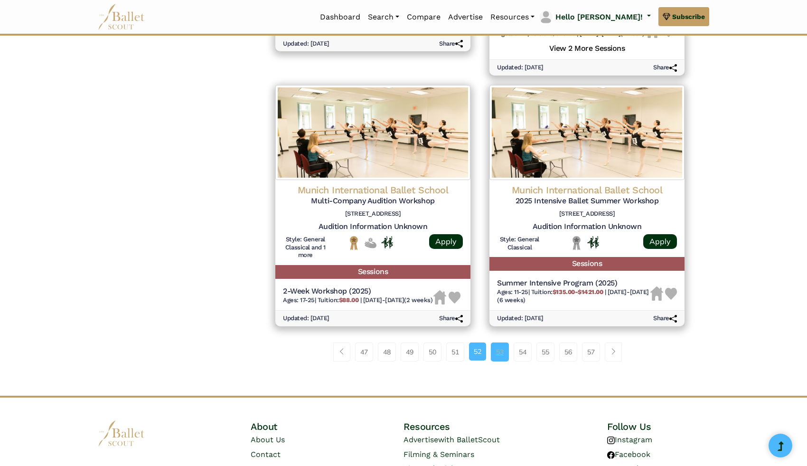
click at [500, 361] on link "53" at bounding box center [500, 351] width 18 height 19
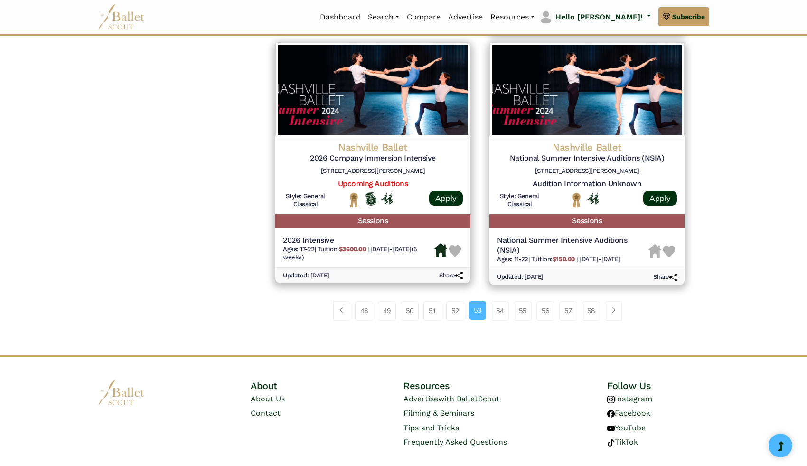
scroll to position [1201, 0]
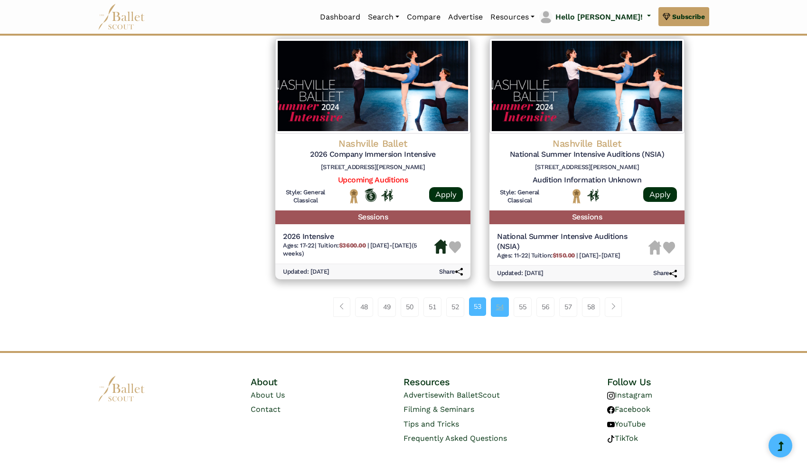
click at [502, 314] on link "54" at bounding box center [500, 306] width 18 height 19
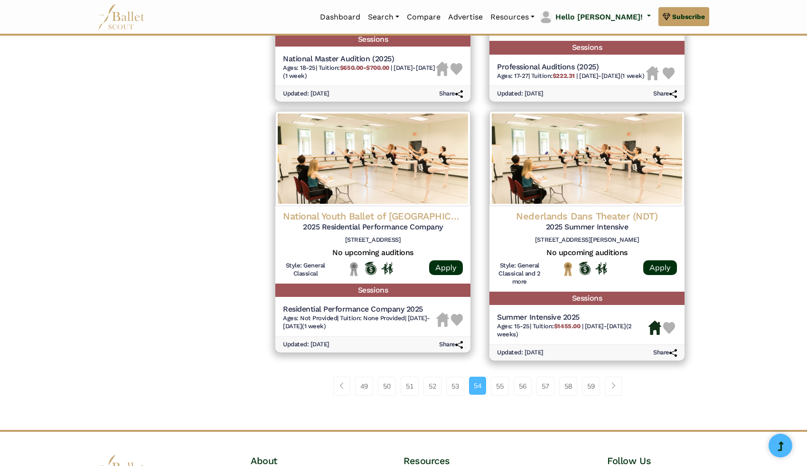
scroll to position [1127, 0]
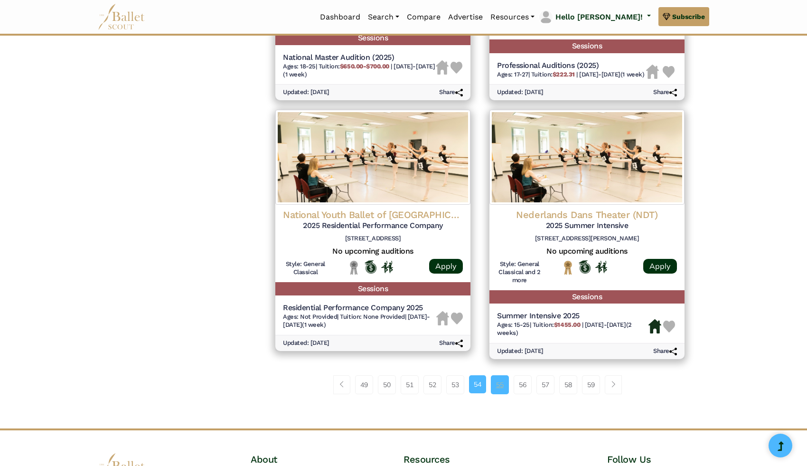
click at [500, 394] on link "55" at bounding box center [500, 384] width 18 height 19
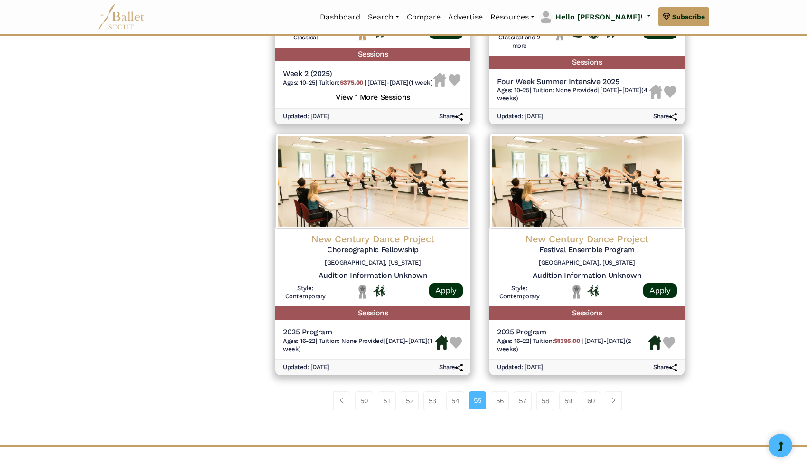
scroll to position [1121, 0]
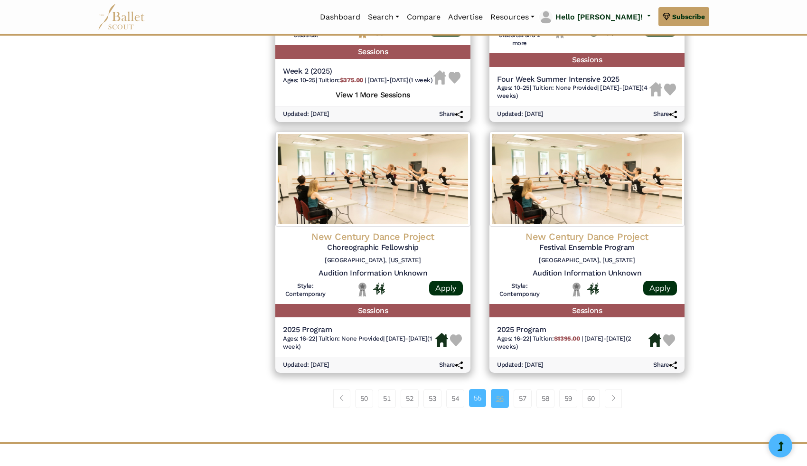
click at [497, 408] on link "56" at bounding box center [500, 398] width 18 height 19
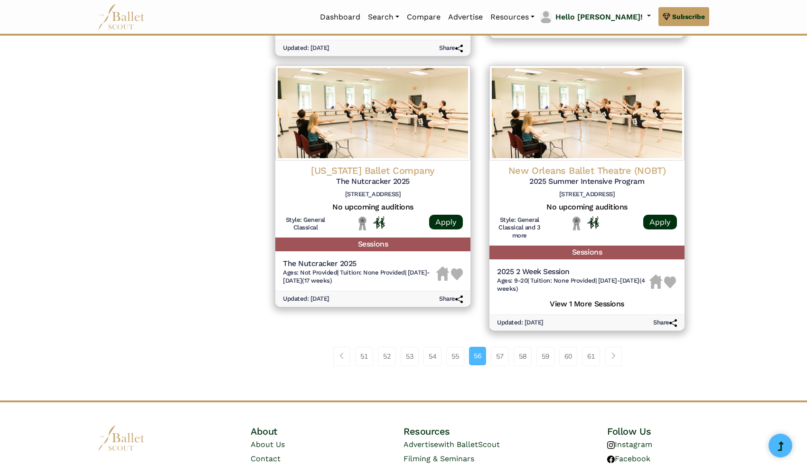
scroll to position [1190, 0]
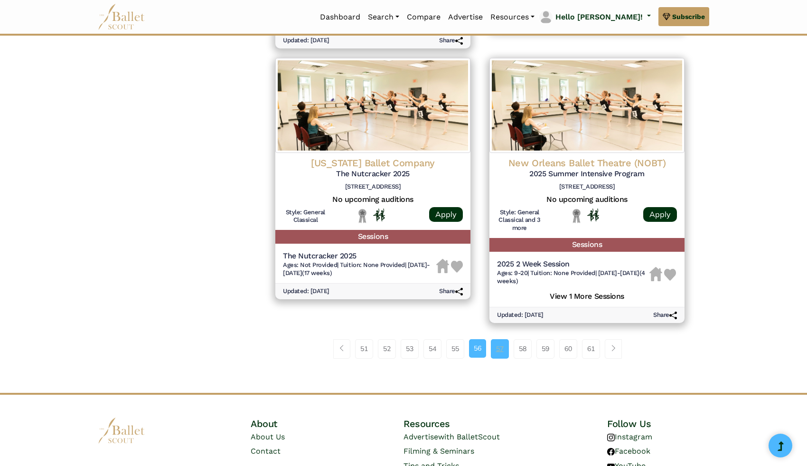
click at [501, 358] on link "57" at bounding box center [500, 348] width 18 height 19
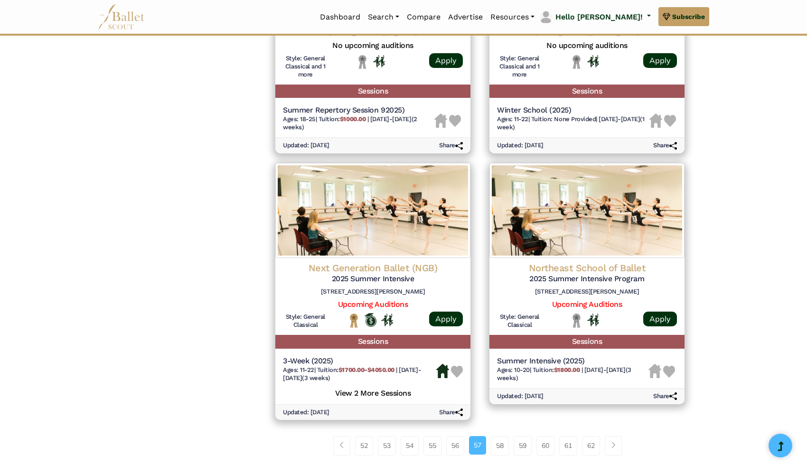
scroll to position [1101, 0]
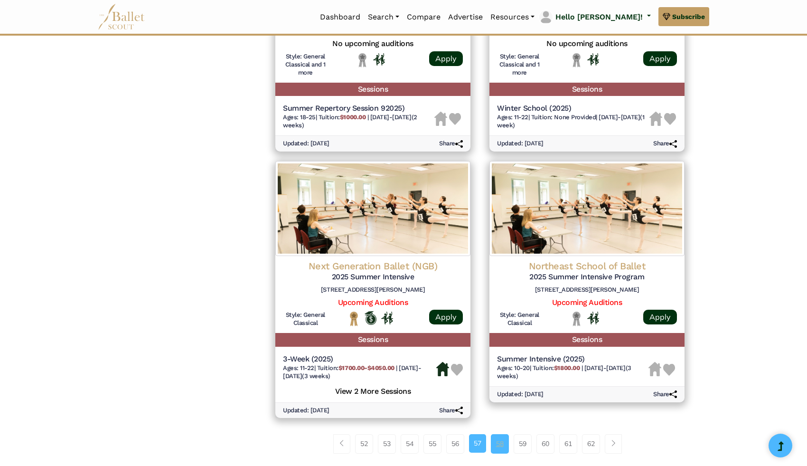
click at [499, 439] on link "58" at bounding box center [500, 443] width 18 height 19
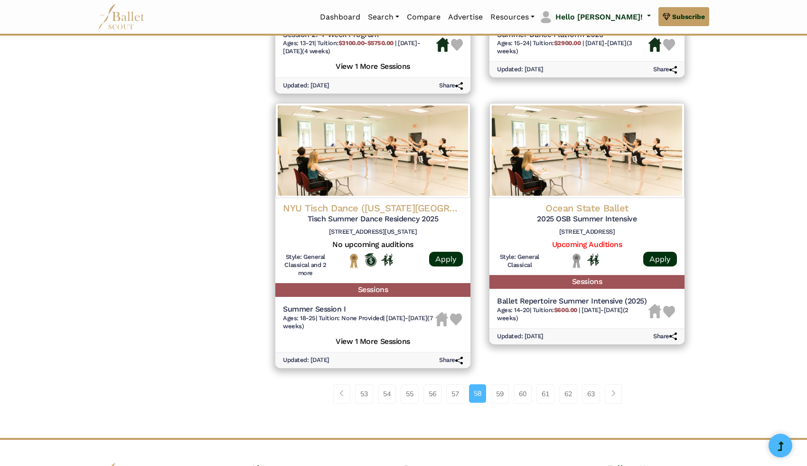
scroll to position [1175, 0]
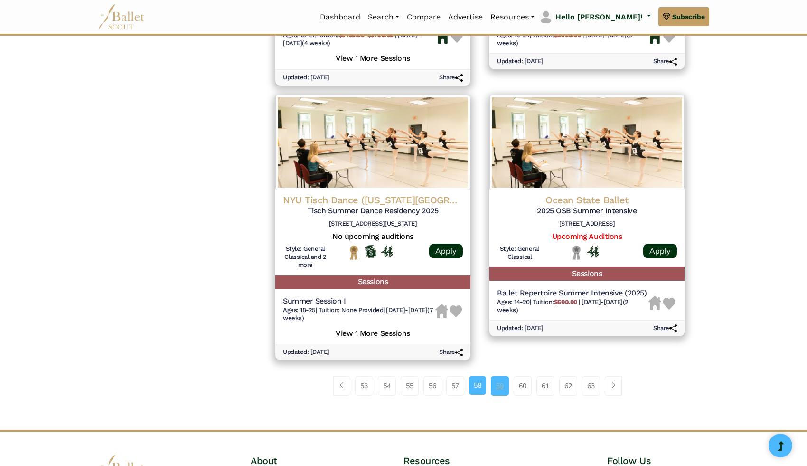
click at [499, 382] on link "59" at bounding box center [500, 385] width 18 height 19
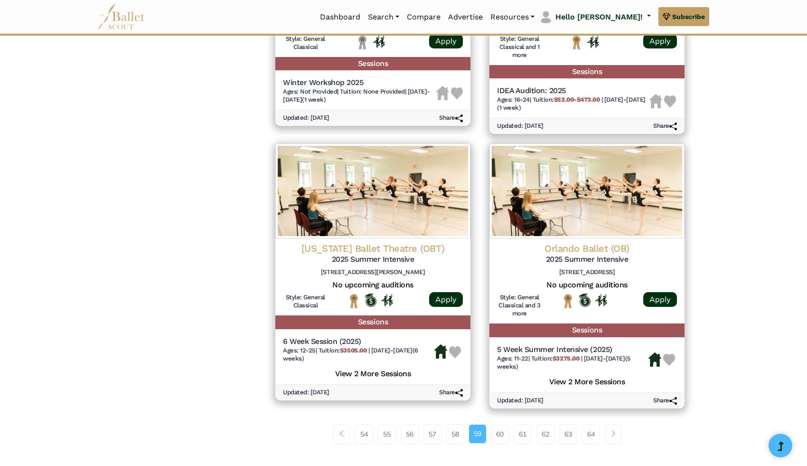
scroll to position [1134, 0]
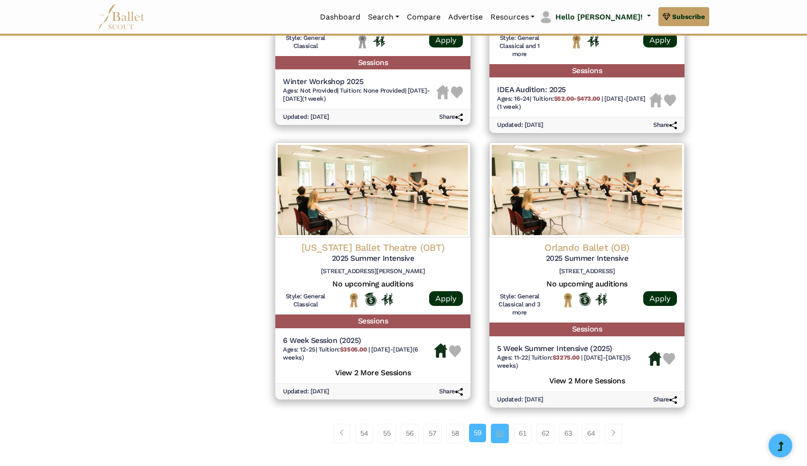
click at [492, 433] on link "60" at bounding box center [500, 432] width 18 height 19
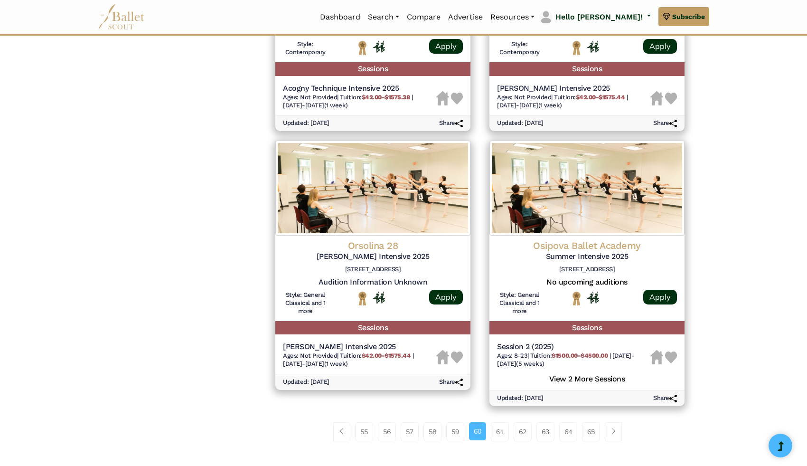
scroll to position [1095, 0]
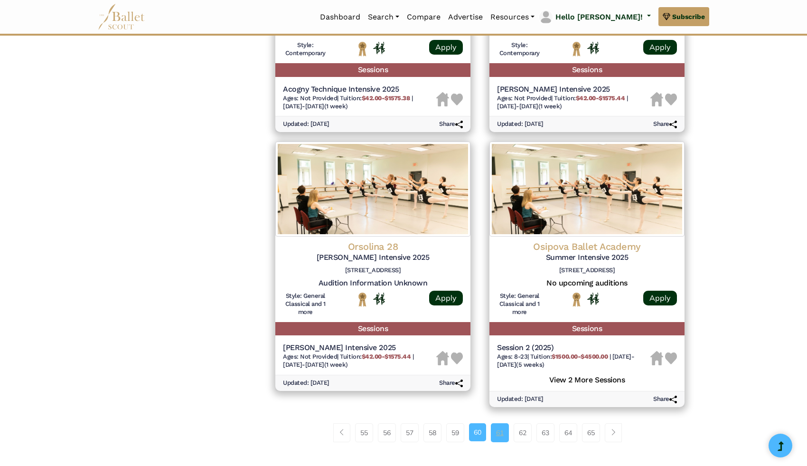
click at [496, 436] on link "61" at bounding box center [500, 432] width 18 height 19
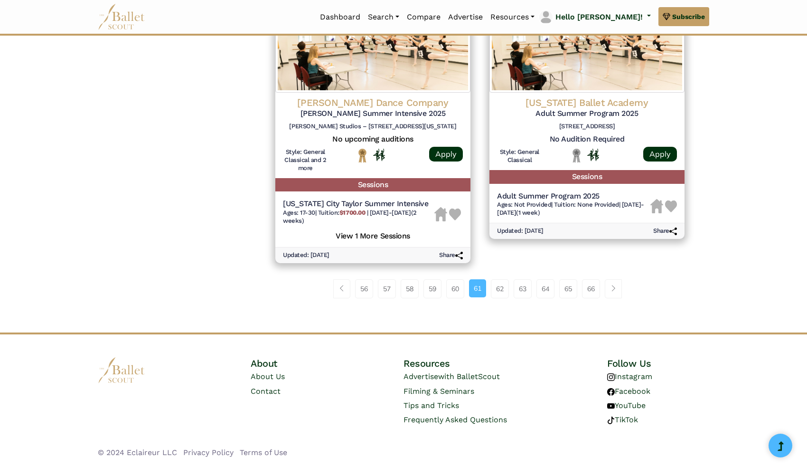
scroll to position [1248, 0]
click at [498, 292] on link "62" at bounding box center [500, 288] width 18 height 19
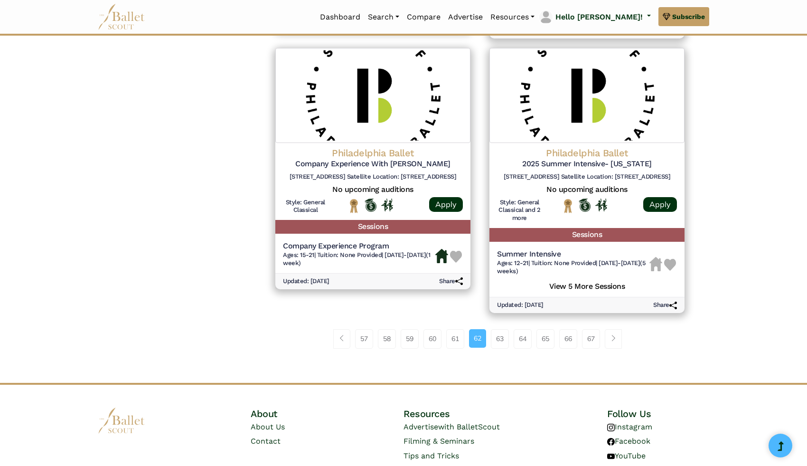
scroll to position [1221, 0]
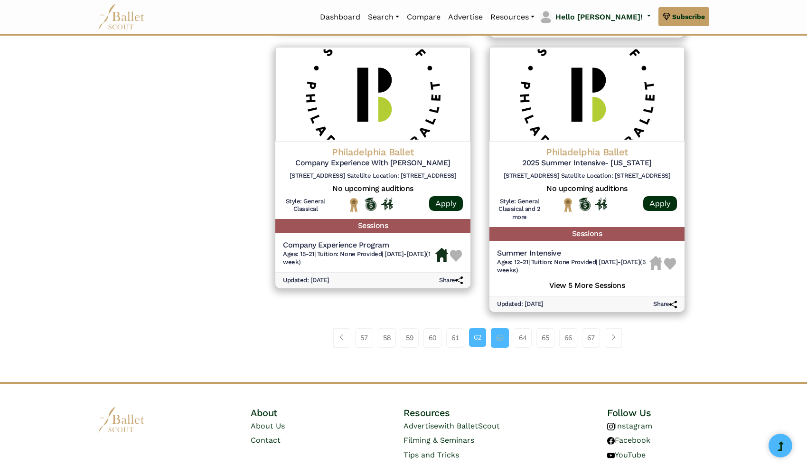
click at [495, 342] on link "63" at bounding box center [500, 337] width 18 height 19
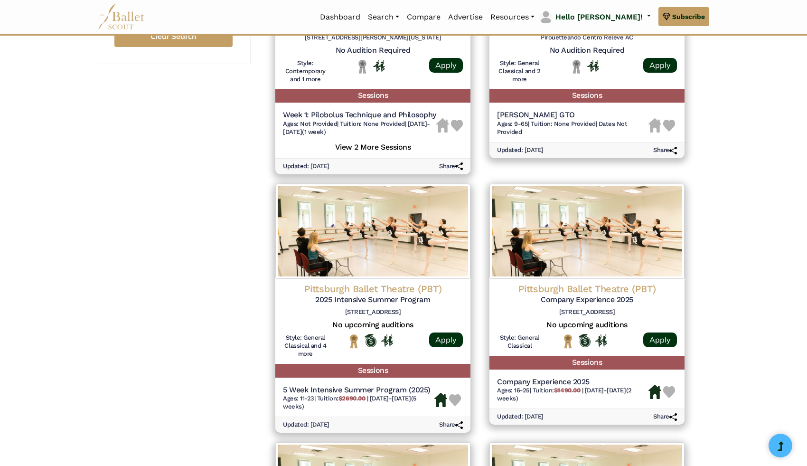
scroll to position [816, 0]
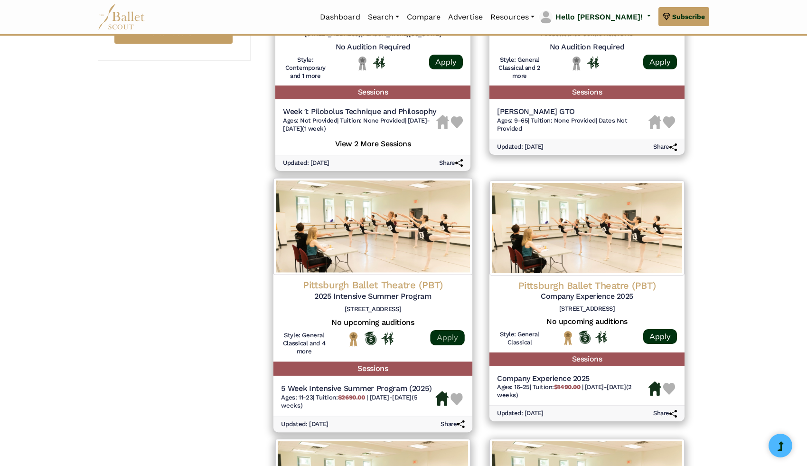
click at [453, 344] on link "Apply" at bounding box center [447, 336] width 34 height 15
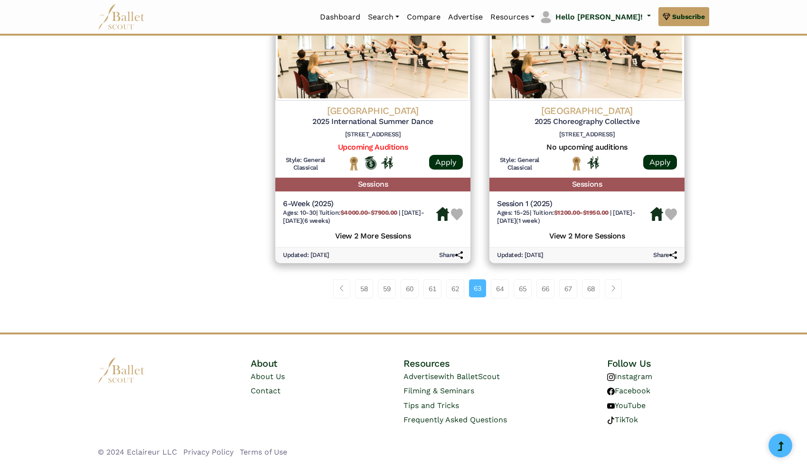
scroll to position [1259, 0]
click at [502, 283] on link "64" at bounding box center [500, 288] width 18 height 19
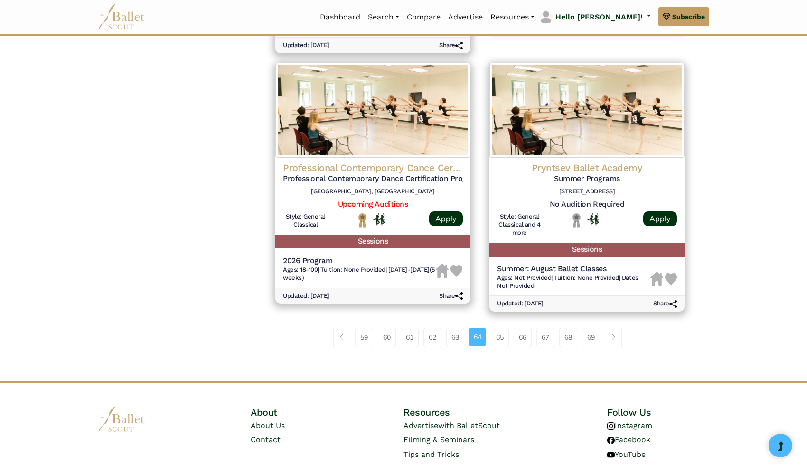
scroll to position [1271, 0]
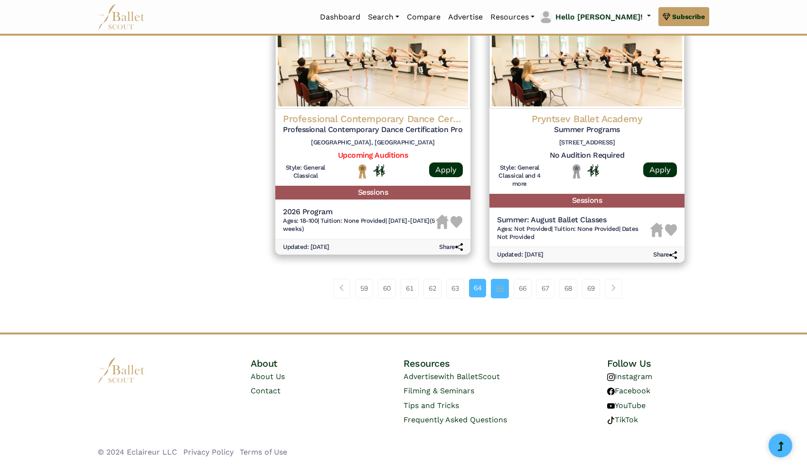
click at [498, 286] on link "65" at bounding box center [500, 288] width 18 height 19
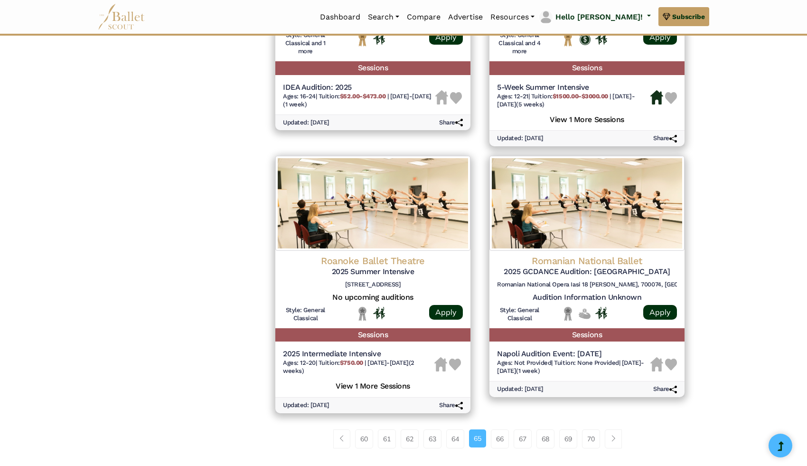
scroll to position [1095, 0]
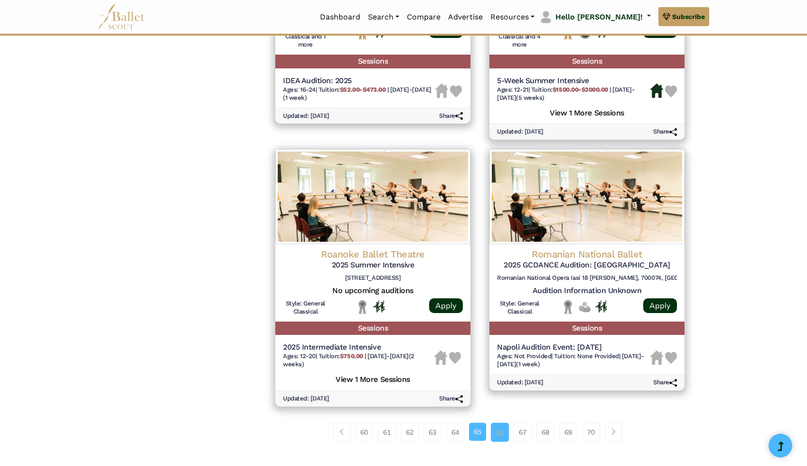
click at [494, 429] on link "66" at bounding box center [500, 431] width 18 height 19
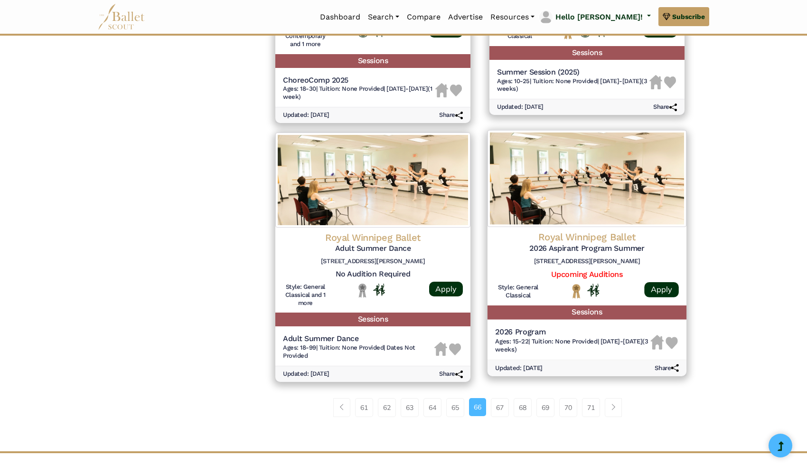
scroll to position [1130, 0]
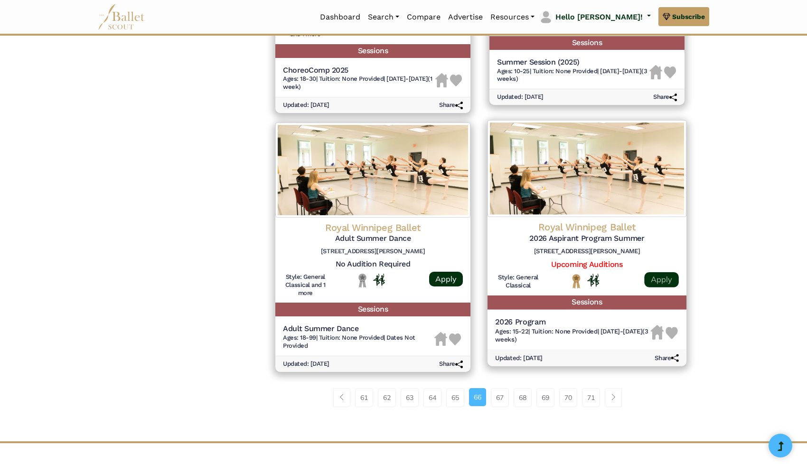
click at [659, 280] on link "Apply" at bounding box center [661, 279] width 34 height 15
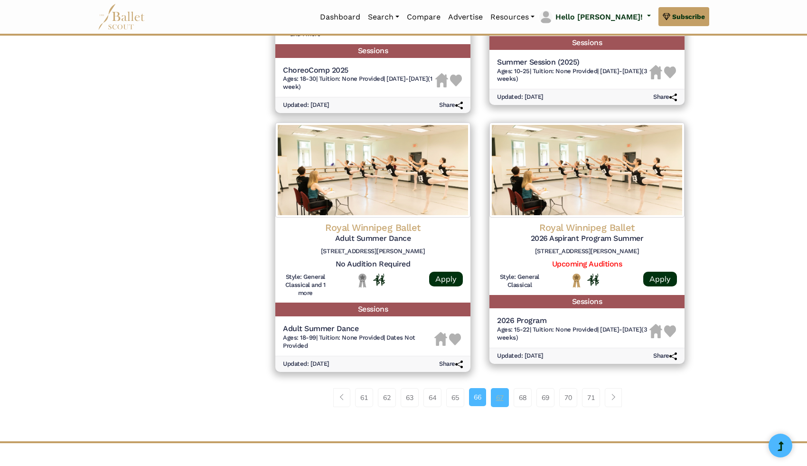
click at [501, 393] on link "67" at bounding box center [500, 397] width 18 height 19
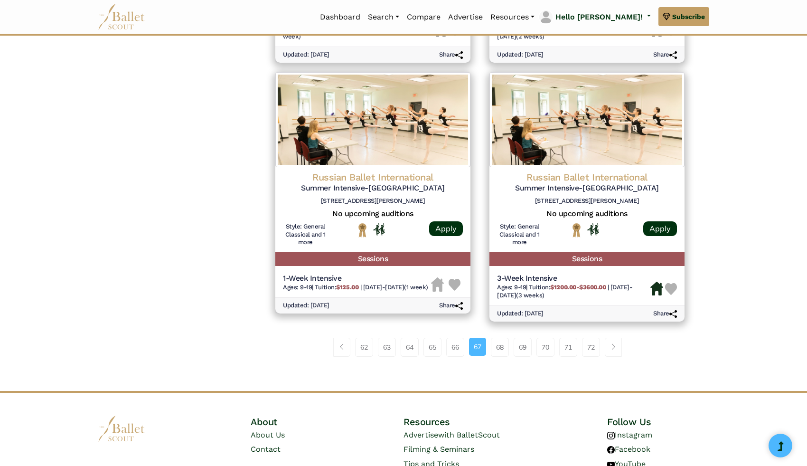
scroll to position [1183, 0]
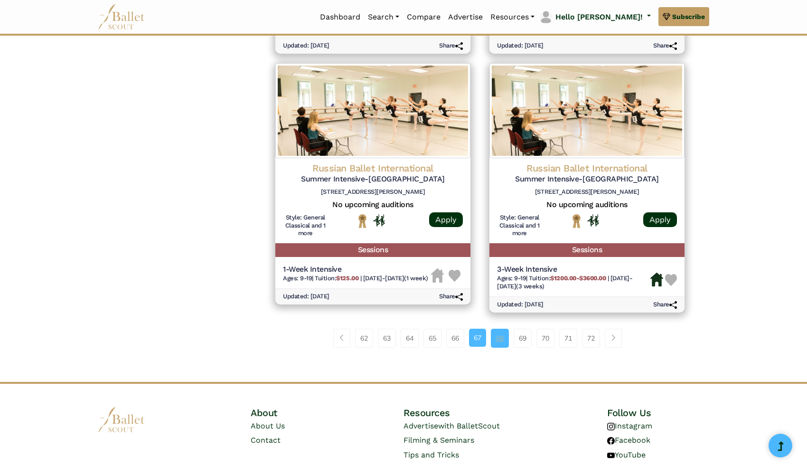
click at [506, 328] on link "68" at bounding box center [500, 337] width 18 height 19
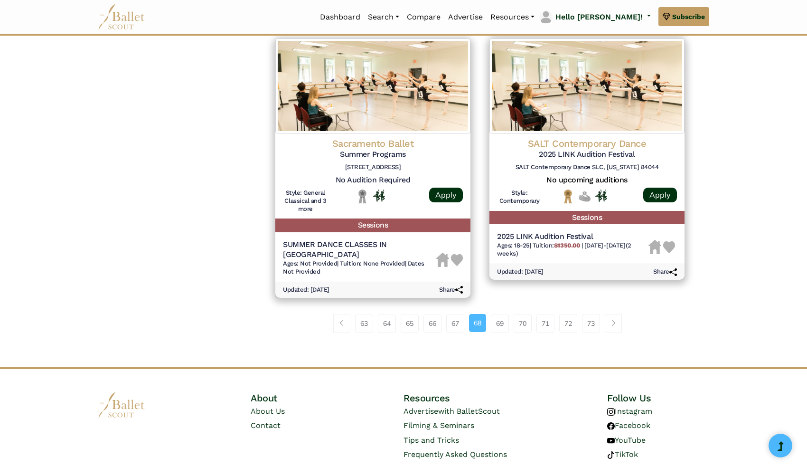
scroll to position [1224, 0]
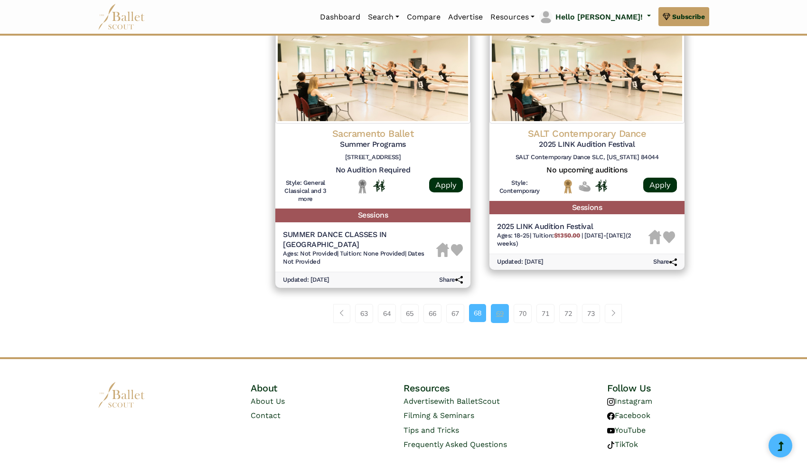
click at [500, 309] on link "69" at bounding box center [500, 313] width 18 height 19
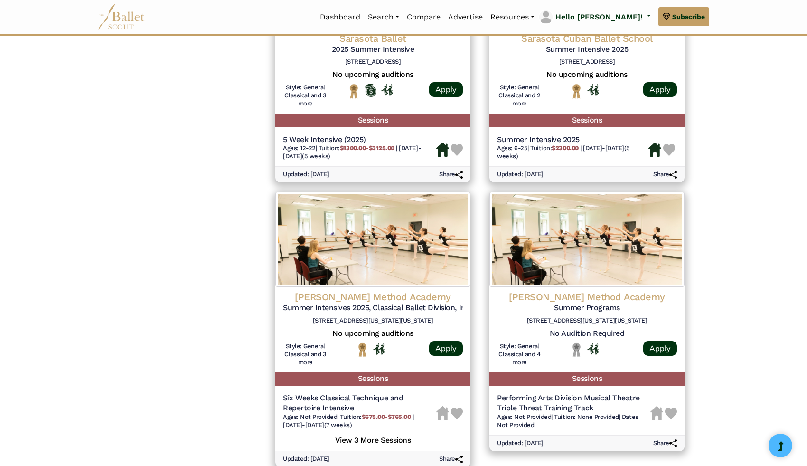
scroll to position [1065, 0]
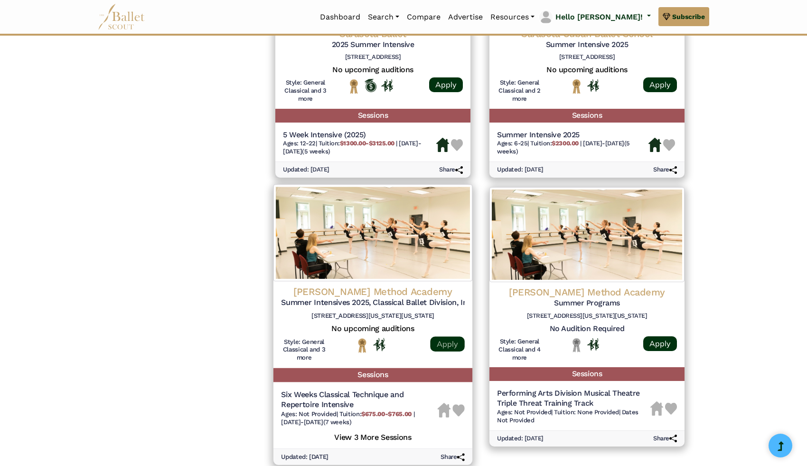
click at [441, 342] on link "Apply" at bounding box center [447, 343] width 34 height 15
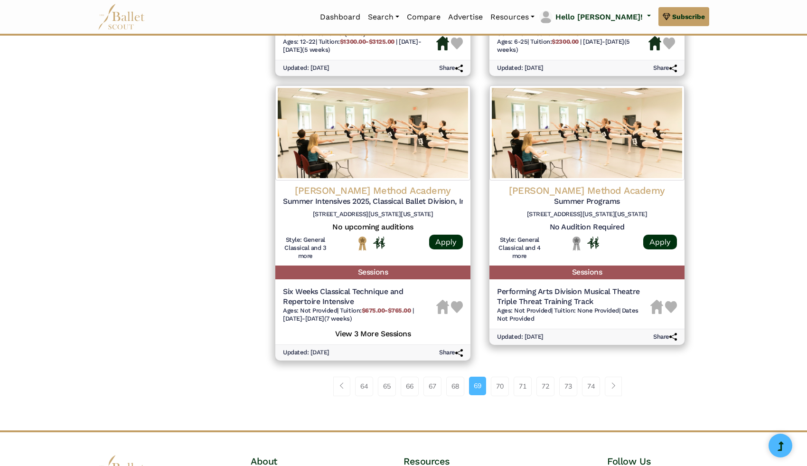
scroll to position [1232, 0]
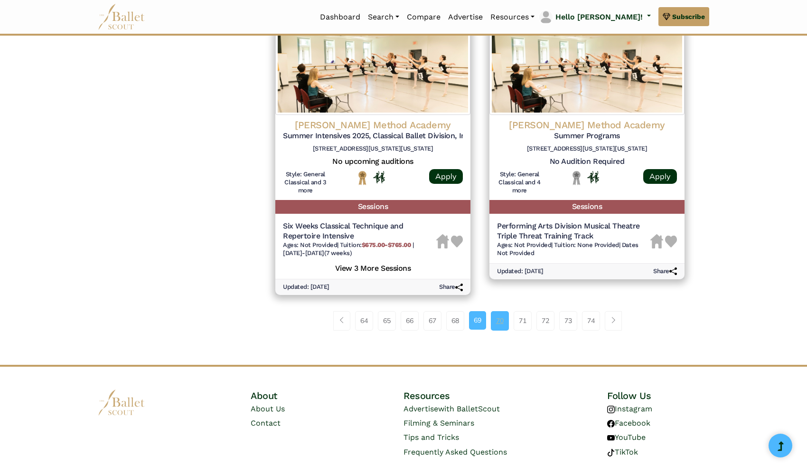
click at [493, 327] on link "70" at bounding box center [500, 320] width 18 height 19
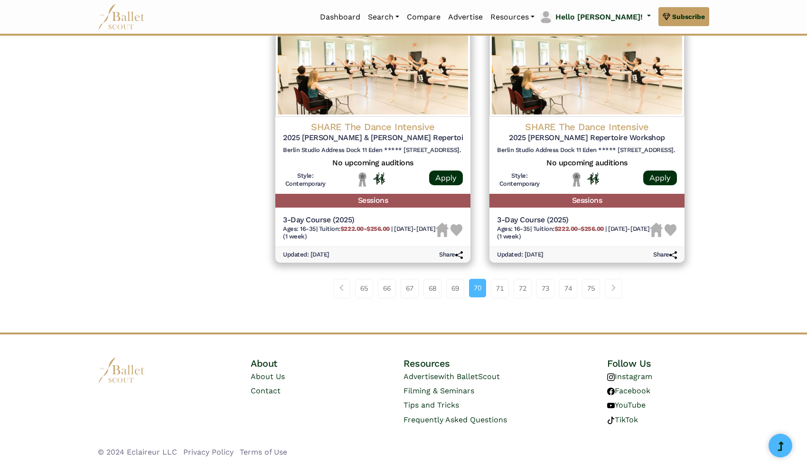
scroll to position [1215, 0]
click at [498, 288] on link "71" at bounding box center [500, 288] width 18 height 19
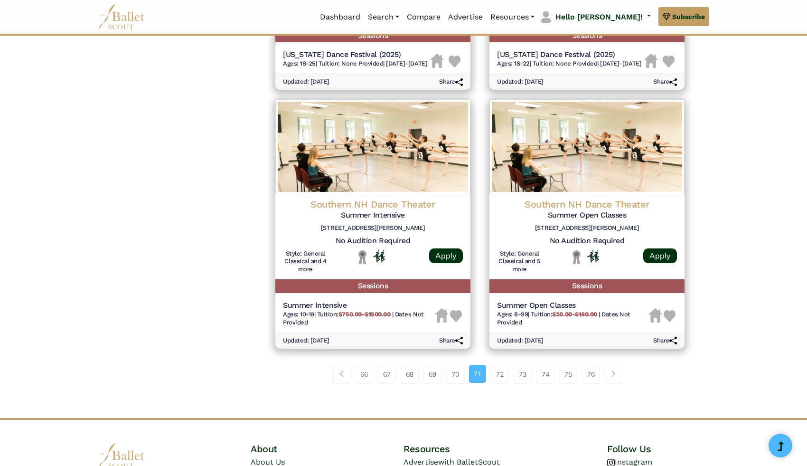
scroll to position [1163, 0]
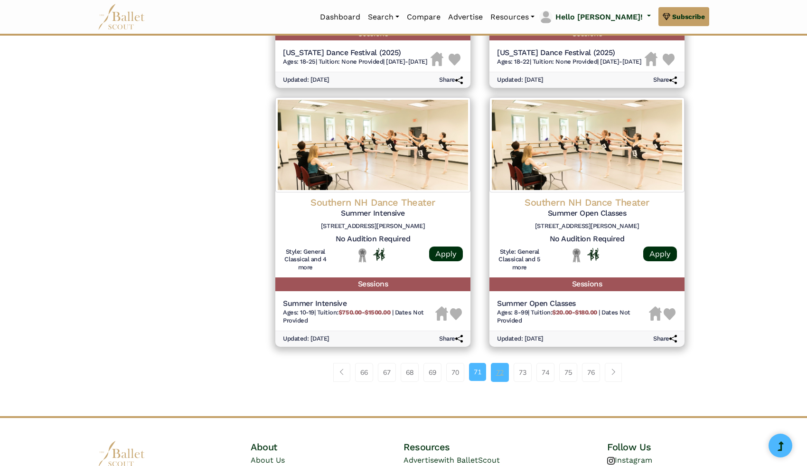
click at [493, 382] on link "72" at bounding box center [500, 372] width 18 height 19
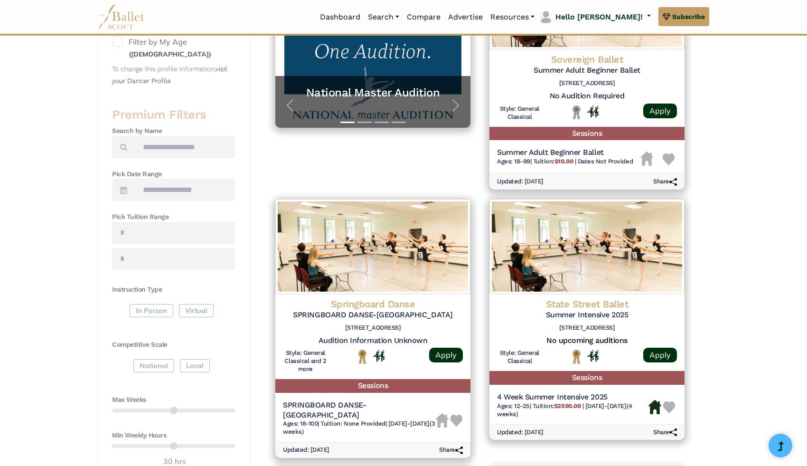
scroll to position [265, 0]
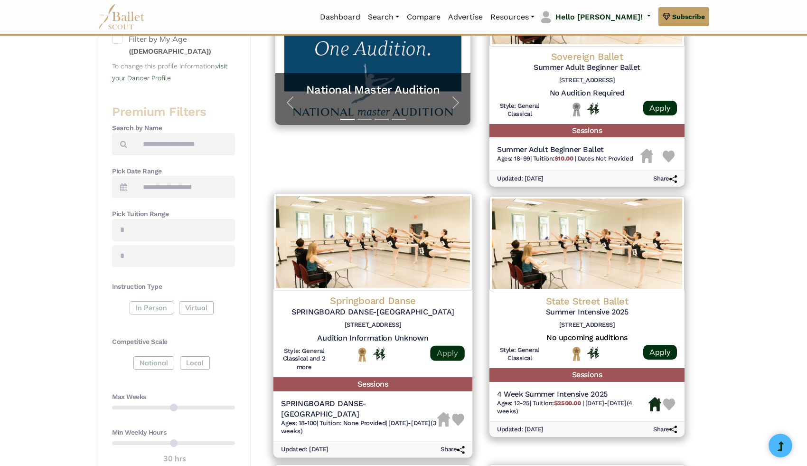
click at [449, 352] on link "Apply" at bounding box center [447, 352] width 34 height 15
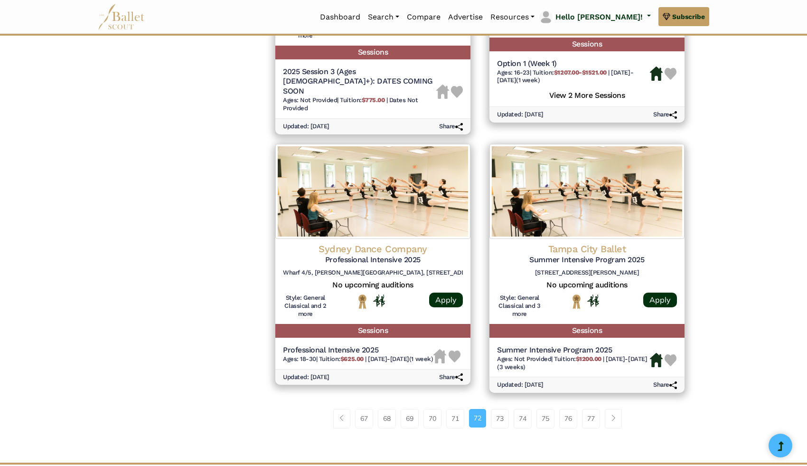
scroll to position [1123, 0]
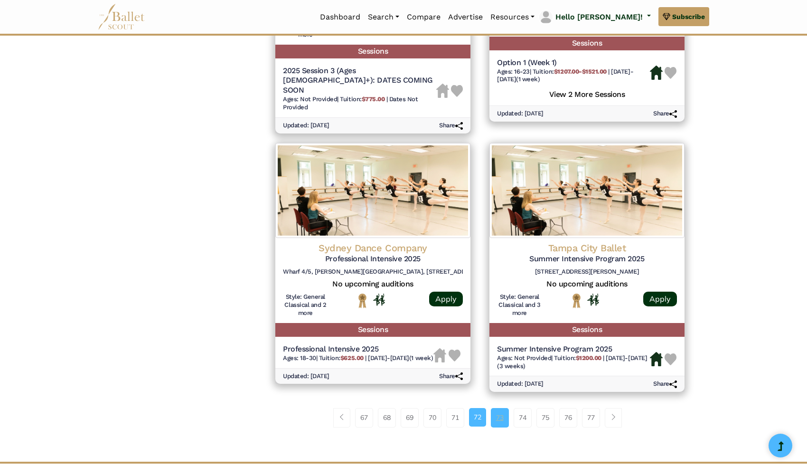
click at [505, 408] on link "73" at bounding box center [500, 417] width 18 height 19
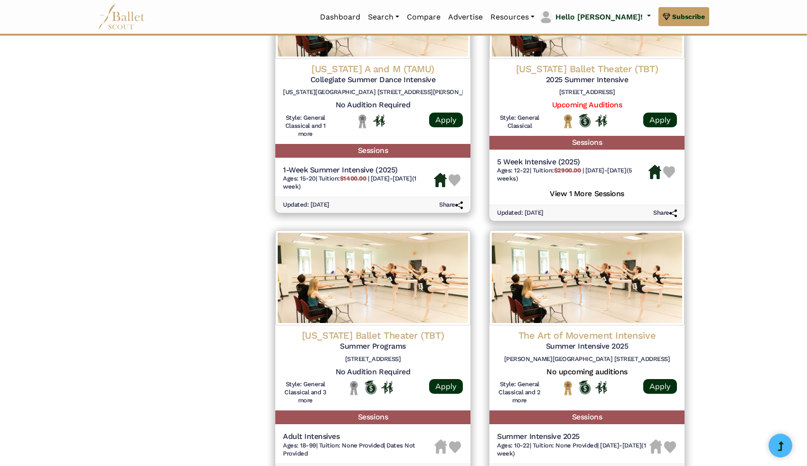
scroll to position [1256, 0]
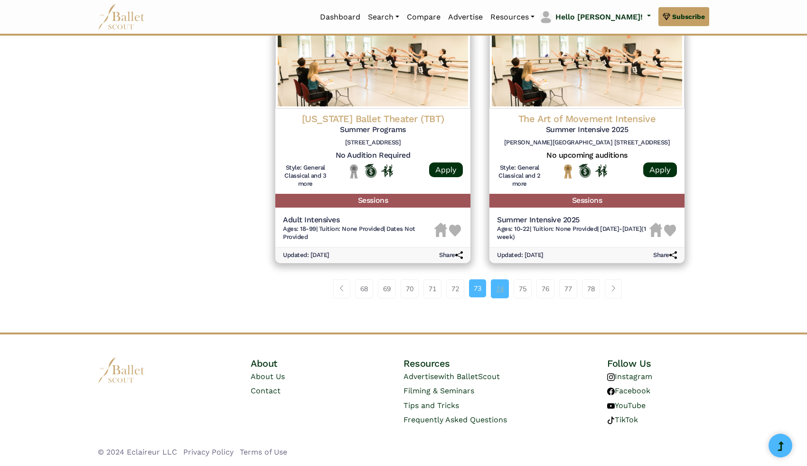
click at [498, 292] on link "74" at bounding box center [500, 288] width 18 height 19
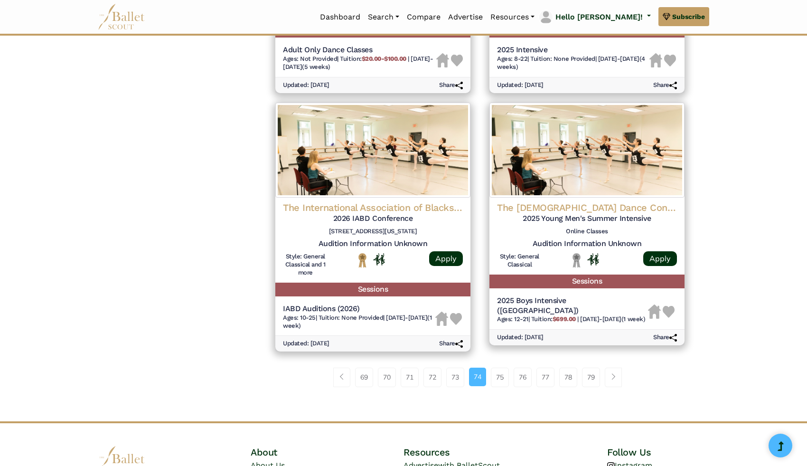
scroll to position [1184, 0]
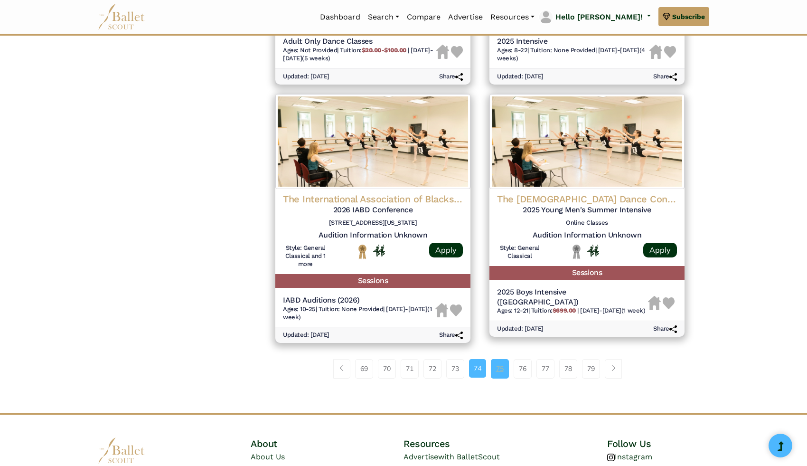
click at [498, 373] on link "75" at bounding box center [500, 368] width 18 height 19
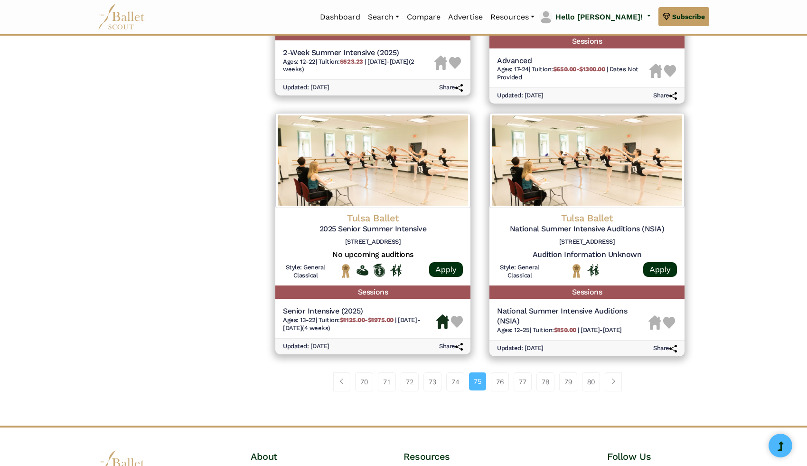
scroll to position [1136, 0]
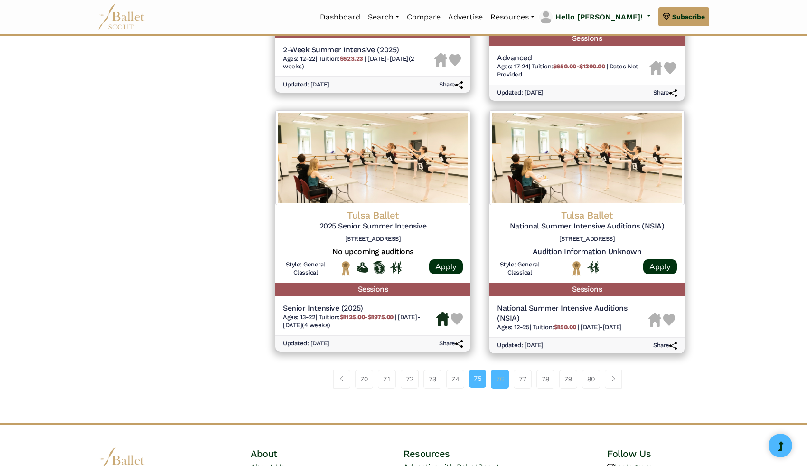
click at [501, 388] on link "76" at bounding box center [500, 378] width 18 height 19
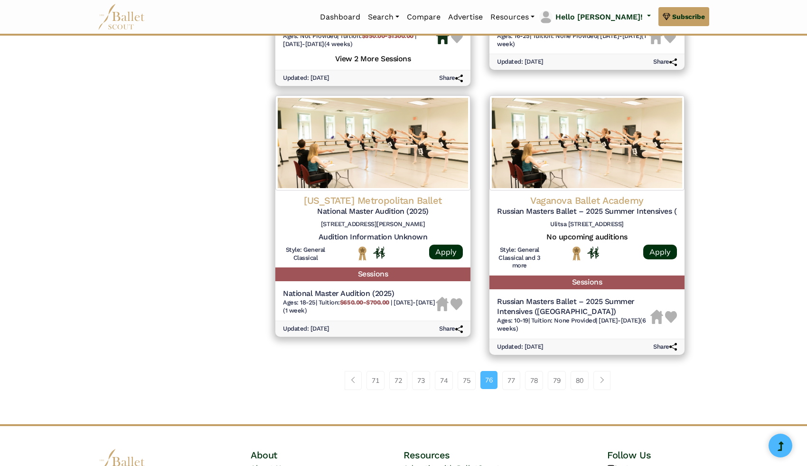
scroll to position [1153, 0]
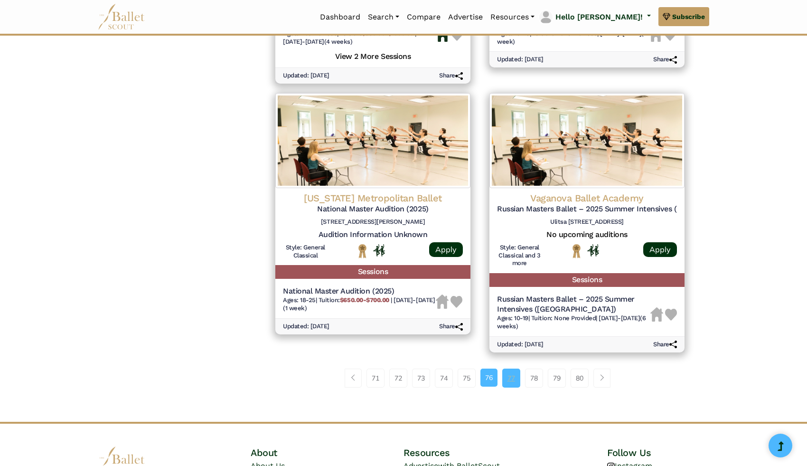
click at [503, 387] on link "77" at bounding box center [511, 377] width 18 height 19
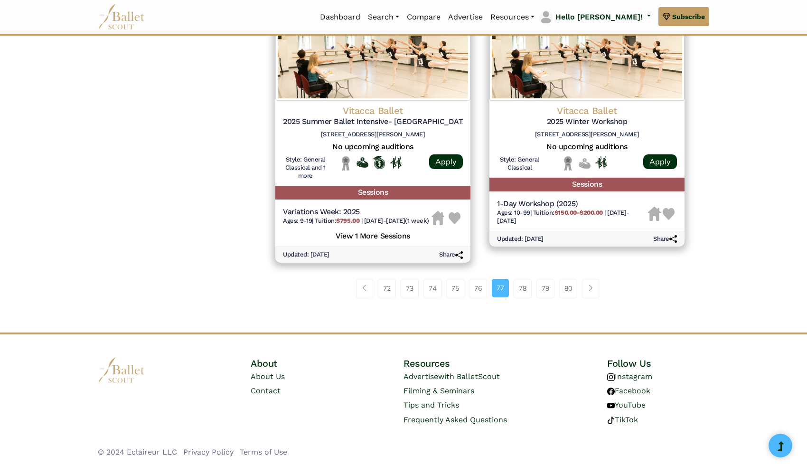
scroll to position [1274, 0]
click at [521, 283] on link "78" at bounding box center [522, 288] width 18 height 19
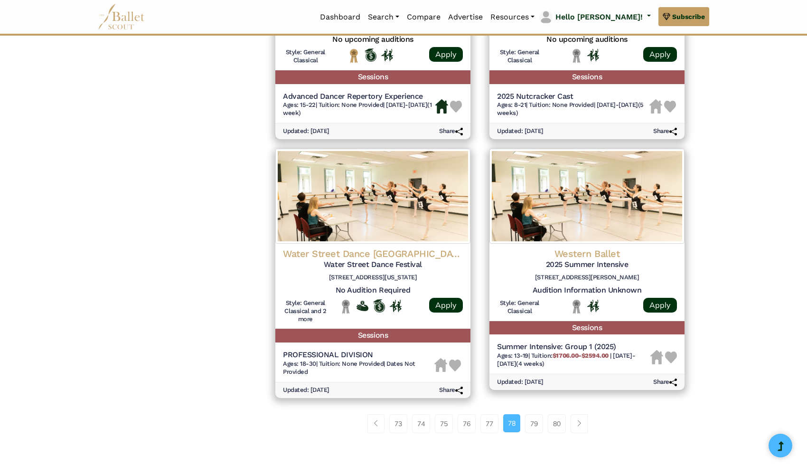
scroll to position [1103, 0]
click at [531, 433] on link "79" at bounding box center [534, 423] width 18 height 19
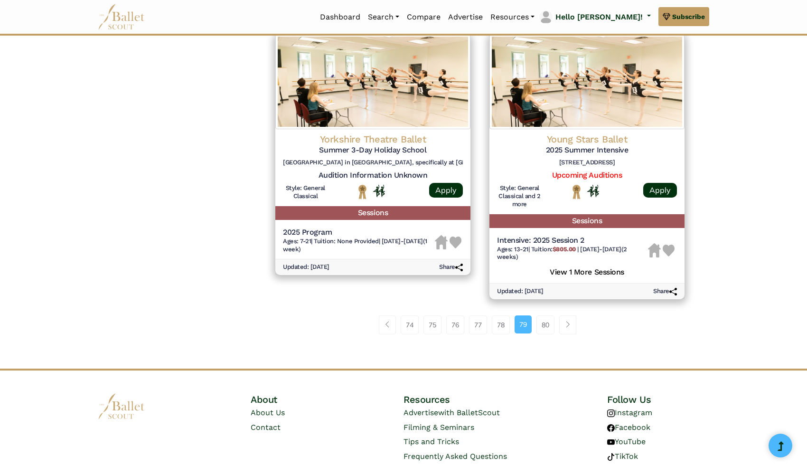
scroll to position [1255, 0]
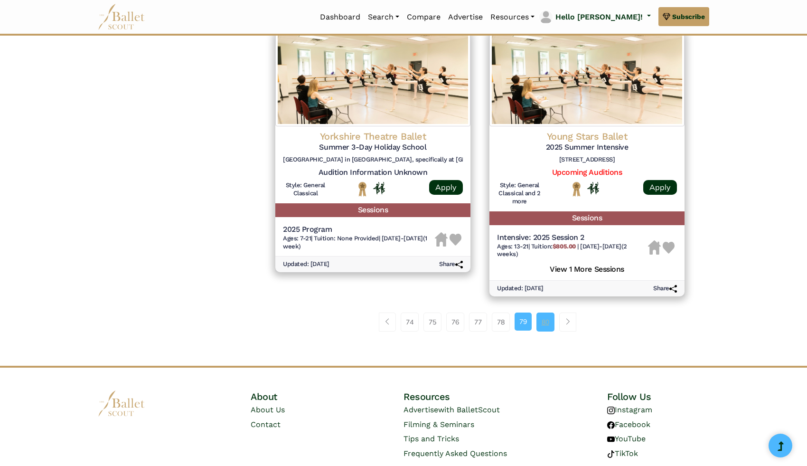
click at [542, 321] on link "80" at bounding box center [545, 321] width 18 height 19
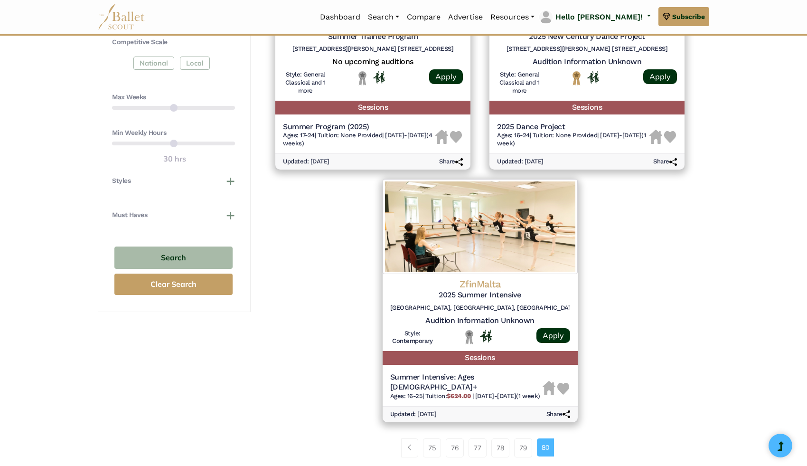
scroll to position [603, 0]
